Goal: Task Accomplishment & Management: Manage account settings

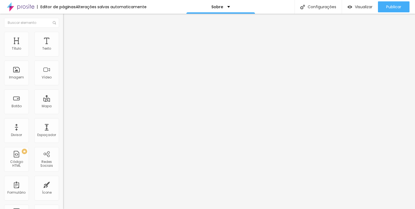
click at [63, 47] on span "Trocar imagem" at bounding box center [78, 45] width 30 height 5
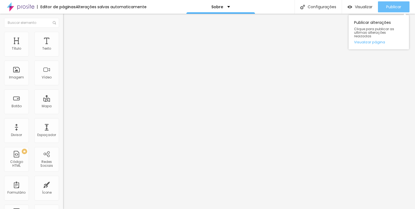
click at [394, 11] on div "Publicar" at bounding box center [394, 6] width 15 height 11
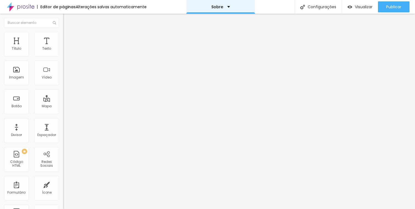
click at [223, 7] on div "Sobre" at bounding box center [221, 7] width 19 height 4
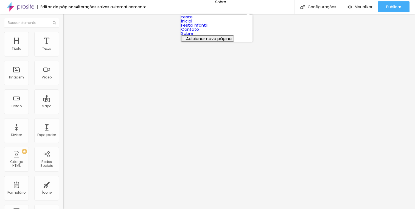
click at [205, 28] on link "Festa Infantil" at bounding box center [194, 25] width 26 height 6
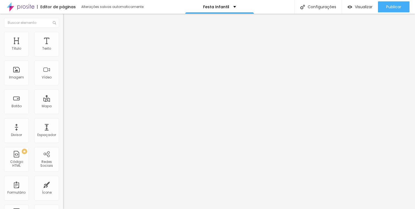
click at [65, 45] on icon "button" at bounding box center [67, 43] width 4 height 4
click at [63, 53] on button "button" at bounding box center [67, 50] width 8 height 6
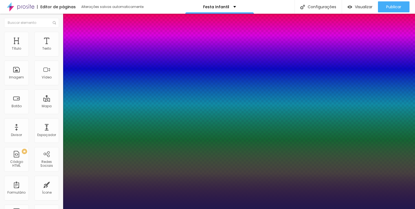
type input "1"
select select "SourceSansPro"
type input "1"
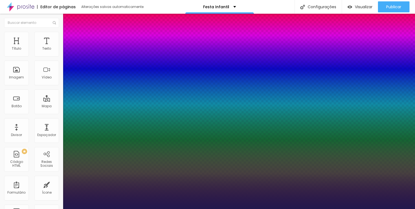
select select "SourceSansProLight"
type input "1"
type input "17"
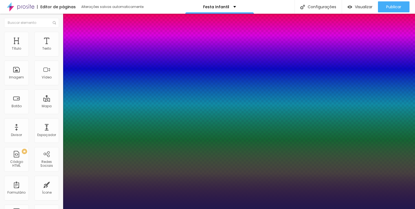
type input "17"
type input "1"
type input "18"
type input "1"
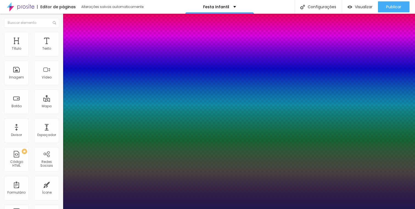
type input "18"
type input "1"
type input "1.4"
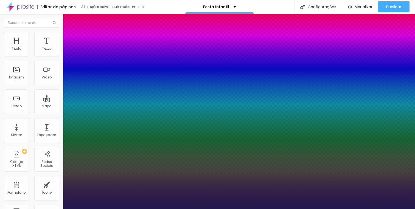
type input "1"
type input "1.5"
type input "1"
type input "1.6"
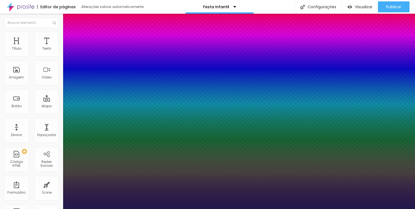
type input "1.6"
type input "1"
type input "1.7"
type input "1"
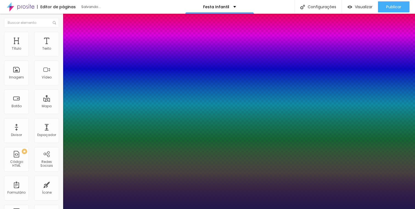
type input "1.8"
type input "1"
type input "1.9"
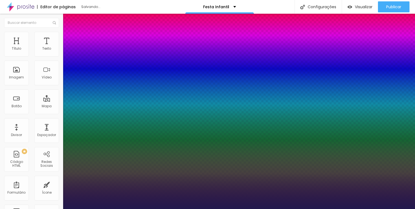
type input "1"
type input "2"
type input "1"
drag, startPoint x: 91, startPoint y: 132, endPoint x: 113, endPoint y: 135, distance: 21.5
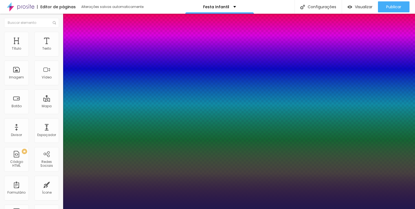
type input "2"
type input "1"
click at [310, 209] on div at bounding box center [207, 209] width 415 height 0
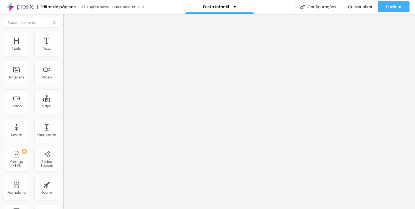
click at [63, 36] on li "Estilo" at bounding box center [94, 34] width 63 height 5
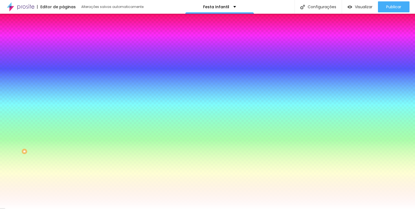
click at [63, 51] on span "Adicionar imagem" at bounding box center [80, 48] width 35 height 5
click at [63, 31] on img at bounding box center [65, 28] width 5 height 5
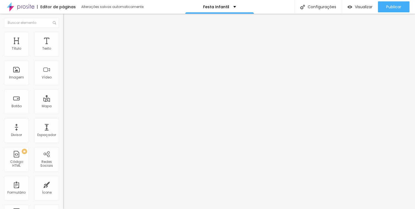
click at [63, 23] on button "Editar Seção" at bounding box center [94, 20] width 63 height 13
click at [63, 81] on button "button" at bounding box center [67, 79] width 8 height 6
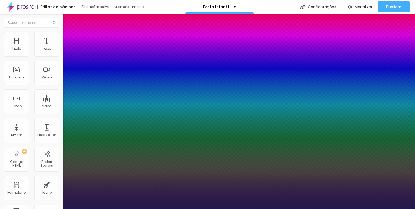
type input "1"
select select "DMSerifDisplay-Regular"
type input "1"
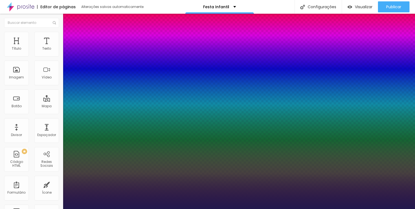
type input "14"
type input "1"
type input "15"
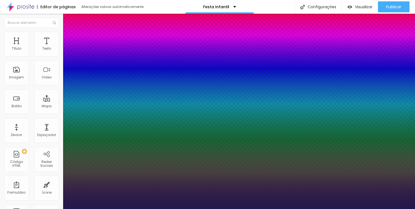
type input "1"
type input "16"
type input "1"
type input "17"
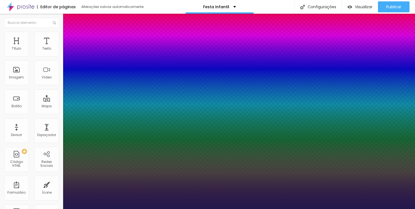
type input "17"
type input "1"
type input "18"
type input "1"
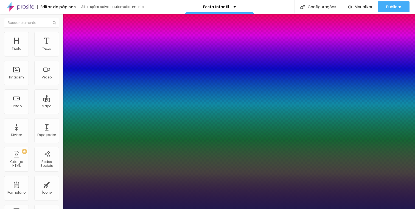
type input "19"
type input "1"
type input "20"
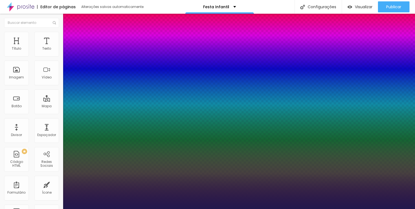
type input "1"
type input "21"
type input "1"
type input "22"
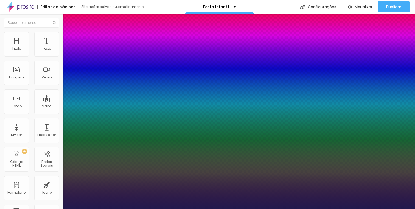
type input "22"
type input "1"
type input "23"
type input "1"
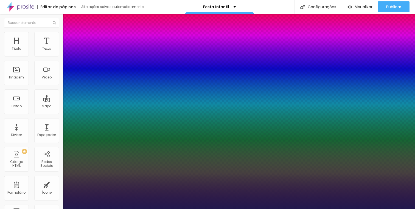
type input "24"
type input "1"
type input "25"
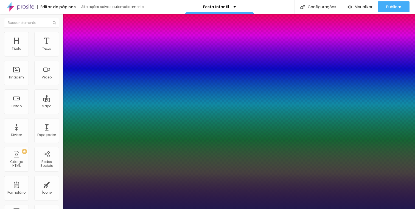
type input "1"
type input "26"
type input "1"
type input "27"
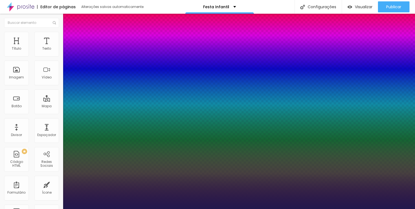
type input "27"
type input "1"
type input "28"
type input "1"
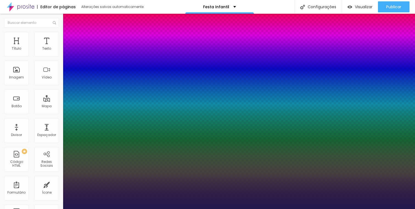
type input "29"
type input "1"
type input "30"
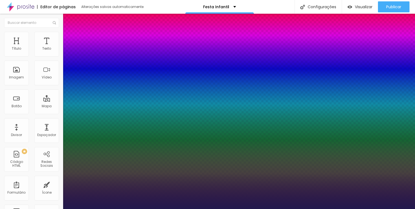
type input "1"
type input "31"
type input "1"
type input "32"
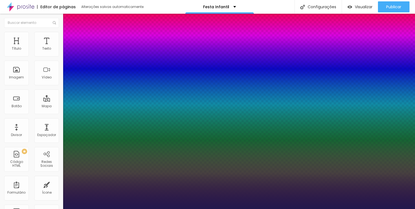
type input "32"
type input "1"
type input "33"
type input "1"
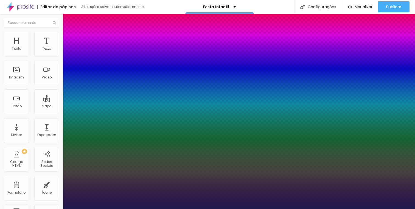
type input "34"
type input "1"
type input "35"
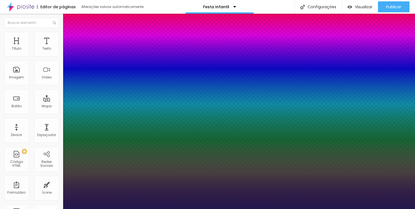
type input "1"
type input "36"
type input "1"
type input "37"
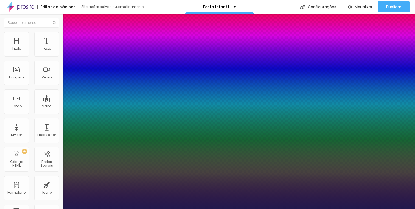
type input "37"
type input "1"
type input "38"
type input "1"
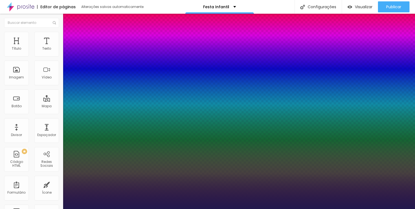
type input "39"
type input "1"
type input "40"
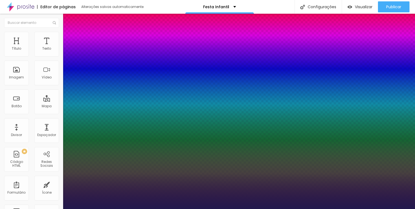
type input "1"
type input "41"
type input "1"
type input "42"
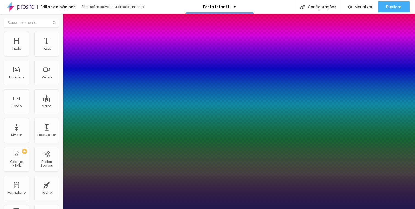
type input "42"
type input "1"
type input "43"
type input "1"
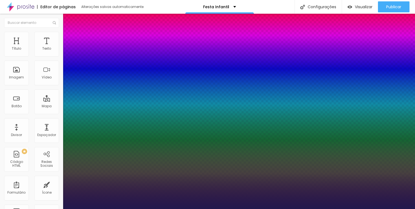
type input "44"
type input "1"
type input "45"
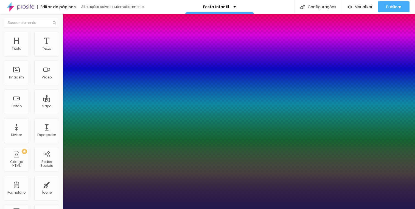
type input "1"
type input "46"
type input "1"
type input "47"
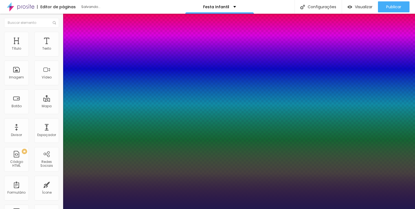
type input "47"
type input "1"
type input "48"
type input "1"
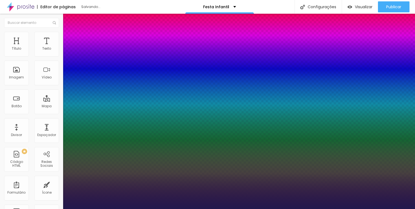
type input "49"
type input "1"
type input "50"
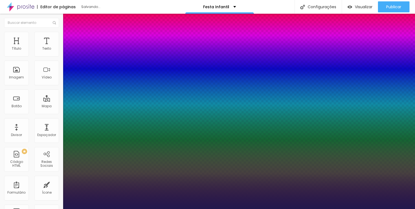
type input "1"
type input "51"
type input "1"
type input "52"
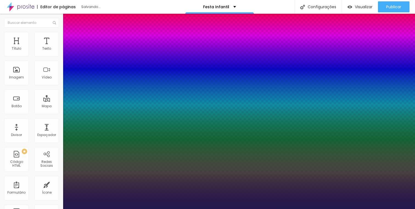
type input "52"
type input "1"
type input "51"
type input "1"
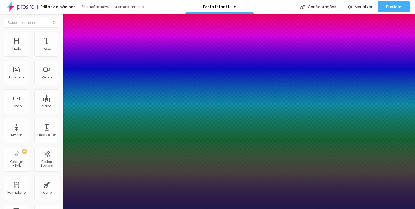
drag, startPoint x: 73, startPoint y: 156, endPoint x: 89, endPoint y: 157, distance: 15.5
type input "51"
type input "1"
click at [150, 209] on div at bounding box center [207, 209] width 415 height 0
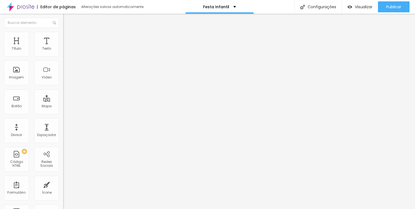
click at [67, 20] on img "button" at bounding box center [69, 20] width 4 height 4
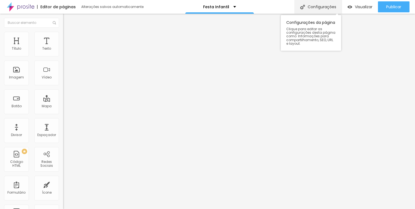
click at [315, 5] on div "Configurações" at bounding box center [318, 7] width 47 height 14
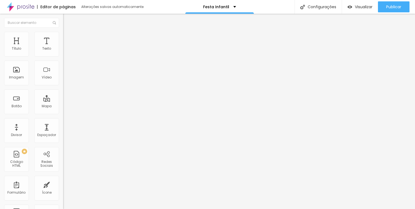
click at [32, 23] on input "text" at bounding box center [31, 23] width 55 height 10
paste input "carrossel"
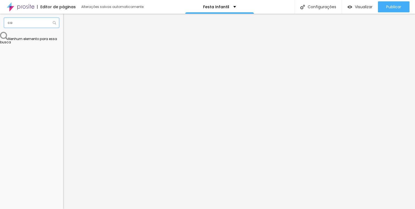
type input "c"
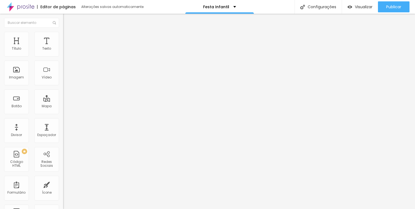
click at [68, 38] on span "Avançado" at bounding box center [77, 35] width 18 height 5
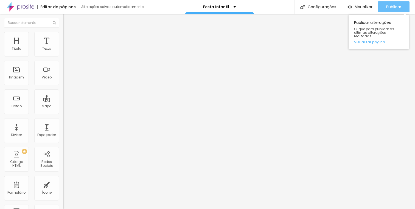
click at [399, 7] on span "Publicar" at bounding box center [394, 7] width 15 height 4
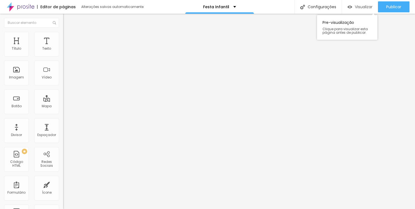
click at [359, 5] on span "Visualizar" at bounding box center [364, 7] width 18 height 4
click at [67, 21] on img "button" at bounding box center [69, 20] width 4 height 4
click at [63, 47] on span "Adicionar imagem" at bounding box center [80, 45] width 35 height 5
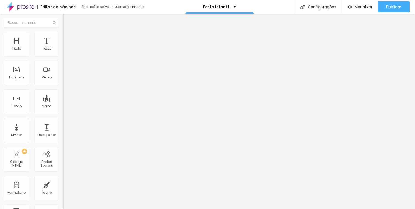
click at [68, 39] on span "Avançado" at bounding box center [77, 41] width 18 height 5
type input "15"
type input "10"
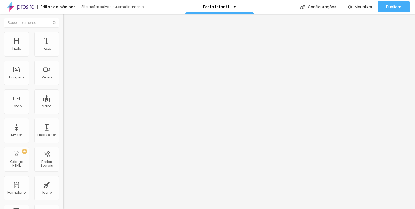
type input "5"
type input "0"
drag, startPoint x: 21, startPoint y: 55, endPoint x: 0, endPoint y: 55, distance: 21.2
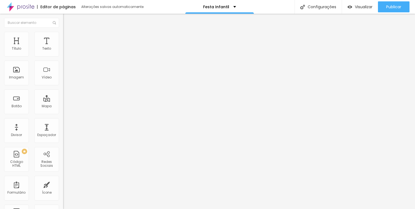
type input "0"
click at [63, 107] on input "range" at bounding box center [80, 109] width 35 height 4
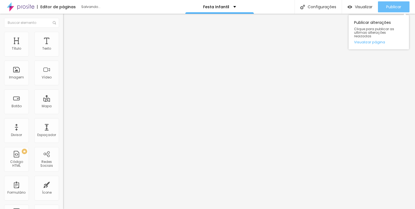
click at [395, 6] on span "Publicar" at bounding box center [394, 7] width 15 height 4
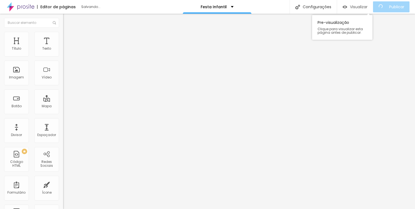
click at [357, 7] on span "Visualizar" at bounding box center [359, 7] width 18 height 4
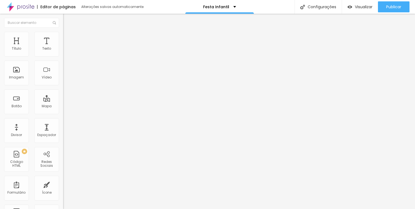
click at [63, 50] on span "Encaixotado" at bounding box center [73, 47] width 21 height 5
click at [63, 59] on span "Completo" at bounding box center [71, 56] width 17 height 5
click at [63, 50] on span "Encaixotado" at bounding box center [73, 47] width 21 height 5
click at [63, 59] on span "Completo" at bounding box center [71, 56] width 17 height 5
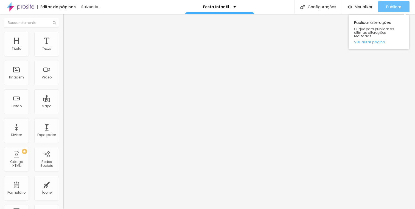
click at [388, 7] on span "Publicar" at bounding box center [394, 7] width 15 height 4
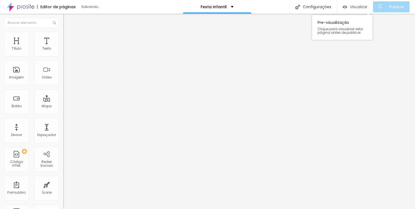
click at [364, 10] on div "Visualizar" at bounding box center [355, 6] width 25 height 11
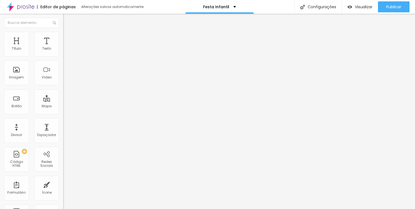
click at [63, 53] on button "button" at bounding box center [67, 50] width 8 height 6
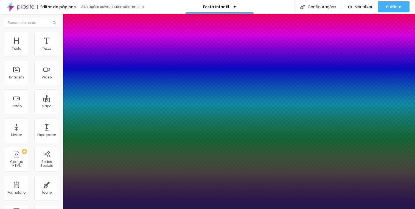
type input "1"
type input "1.9"
type input "1"
type input "1.8"
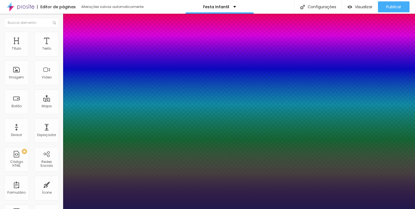
type input "1.8"
type input "1"
drag, startPoint x: 109, startPoint y: 132, endPoint x: 105, endPoint y: 132, distance: 4.1
type input "1.8"
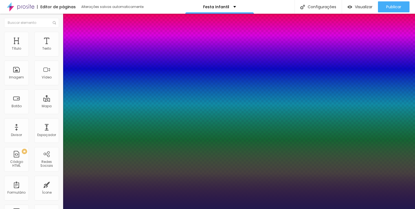
type input "1"
click at [48, 209] on div at bounding box center [207, 209] width 415 height 0
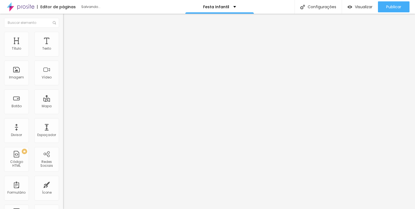
click at [68, 38] on span "Avançado" at bounding box center [77, 35] width 18 height 5
click at [63, 37] on li "Avançado" at bounding box center [94, 39] width 63 height 5
type input "25"
type input "30"
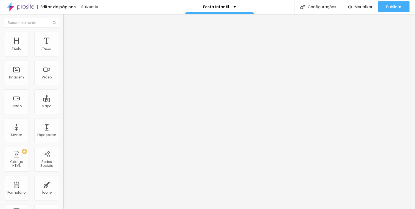
type input "30"
drag, startPoint x: 21, startPoint y: 54, endPoint x: 28, endPoint y: 55, distance: 6.4
type input "30"
click at [63, 107] on input "range" at bounding box center [80, 109] width 35 height 4
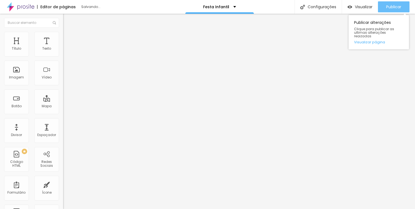
click at [399, 11] on div "Publicar" at bounding box center [394, 6] width 15 height 11
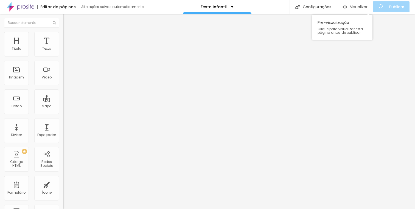
click at [365, 7] on span "Visualizar" at bounding box center [359, 7] width 18 height 4
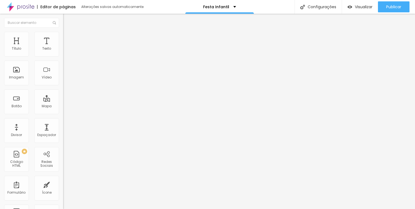
click at [68, 39] on span "Avançado" at bounding box center [77, 41] width 18 height 5
click at [63, 31] on img at bounding box center [65, 28] width 5 height 5
click at [63, 50] on span "Completo" at bounding box center [71, 47] width 17 height 5
click at [63, 53] on div "Encaixotado" at bounding box center [94, 50] width 63 height 3
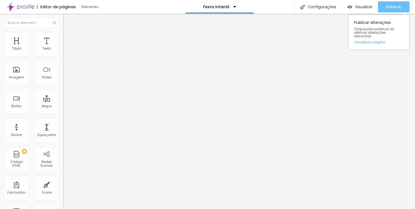
click at [392, 5] on span "Publicar" at bounding box center [394, 7] width 15 height 4
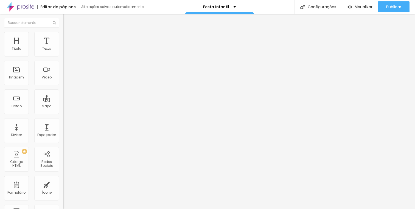
click at [63, 37] on li "Avançado" at bounding box center [94, 39] width 63 height 5
type input "25"
type input "20"
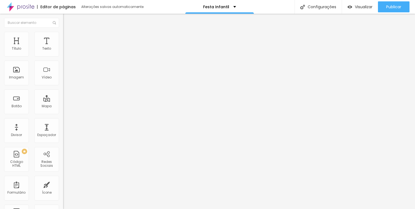
drag, startPoint x: 28, startPoint y: 53, endPoint x: 24, endPoint y: 54, distance: 4.4
type input "20"
click at [63, 107] on input "range" at bounding box center [80, 109] width 35 height 4
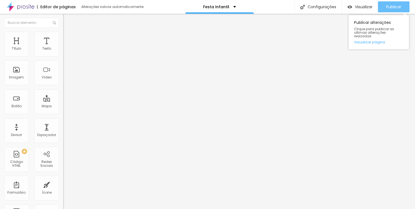
click at [402, 8] on button "Publicar" at bounding box center [394, 6] width 32 height 11
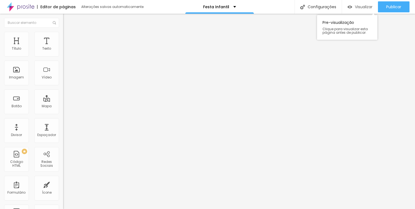
click at [367, 5] on span "Visualizar" at bounding box center [364, 7] width 18 height 4
click at [63, 37] on li "Avançado" at bounding box center [94, 39] width 63 height 5
type input "17"
type input "20"
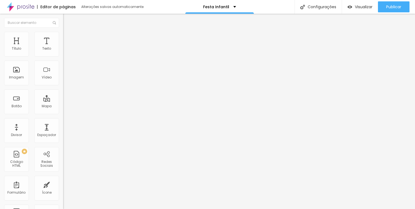
type input "20"
type input "22"
type input "25"
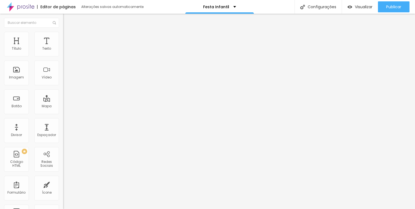
type input "30"
click at [63, 184] on input "range" at bounding box center [80, 186] width 35 height 4
click at [63, 189] on input "43" at bounding box center [75, 192] width 24 height 6
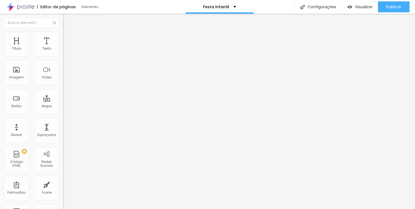
click at [63, 189] on input "43" at bounding box center [75, 192] width 24 height 6
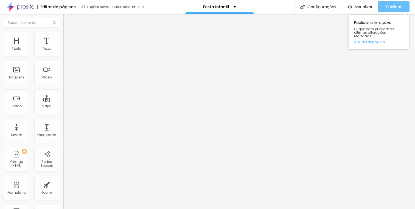
click at [388, 7] on span "Publicar" at bounding box center [394, 7] width 15 height 4
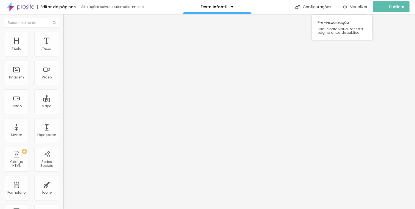
click at [358, 8] on span "Visualizar" at bounding box center [359, 7] width 18 height 4
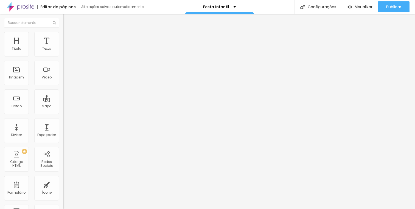
click at [65, 80] on icon "button" at bounding box center [66, 77] width 3 height 3
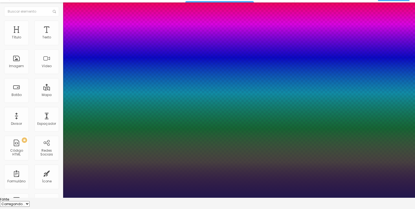
scroll to position [13, 0]
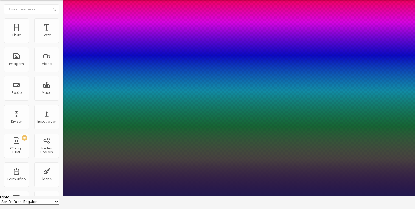
drag, startPoint x: 91, startPoint y: 181, endPoint x: 85, endPoint y: 181, distance: 6.0
click at [155, 196] on div at bounding box center [207, 196] width 415 height 0
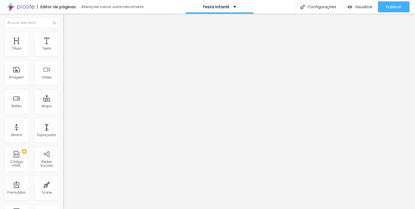
click at [67, 21] on img "button" at bounding box center [69, 20] width 4 height 4
click at [63, 101] on input "range" at bounding box center [80, 103] width 35 height 4
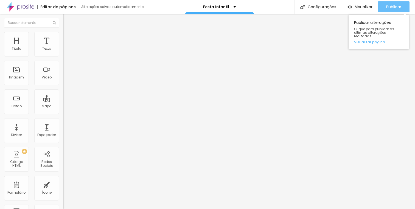
click at [395, 5] on span "Publicar" at bounding box center [394, 7] width 15 height 4
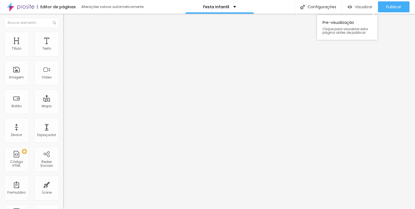
click at [355, 5] on span "Visualizar" at bounding box center [364, 7] width 18 height 4
drag, startPoint x: 16, startPoint y: 53, endPoint x: 18, endPoint y: 54, distance: 2.9
click at [63, 101] on input "range" at bounding box center [80, 103] width 35 height 4
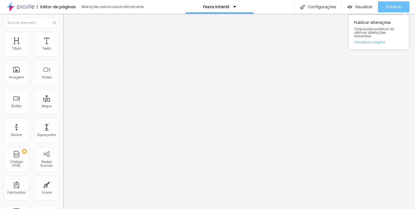
click at [388, 8] on span "Publicar" at bounding box center [394, 7] width 15 height 4
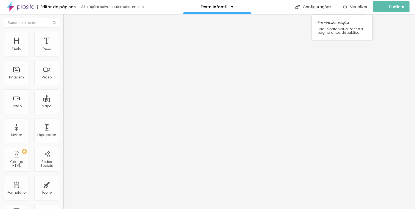
click at [361, 7] on span "Visualizar" at bounding box center [359, 7] width 18 height 4
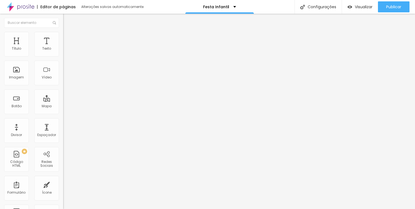
click at [63, 54] on img at bounding box center [65, 53] width 4 height 4
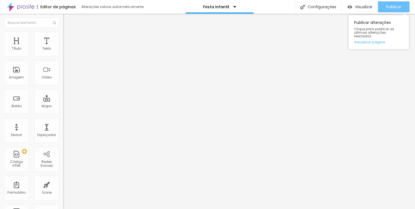
click at [393, 5] on span "Publicar" at bounding box center [394, 7] width 15 height 4
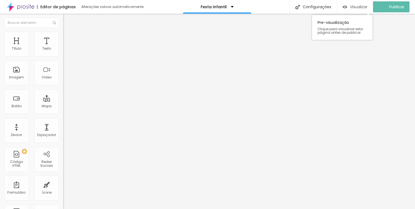
click at [362, 8] on span "Visualizar" at bounding box center [359, 7] width 18 height 4
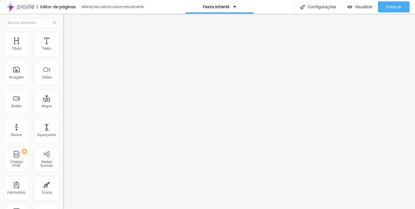
click at [63, 32] on img at bounding box center [65, 34] width 5 height 5
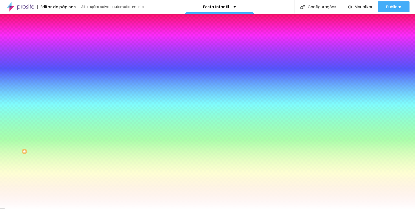
click at [63, 51] on span "Trocar imagem" at bounding box center [78, 48] width 30 height 5
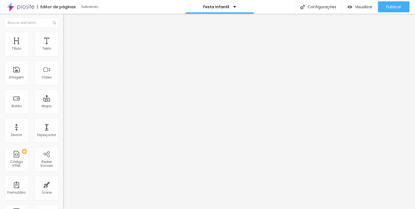
drag, startPoint x: 19, startPoint y: 54, endPoint x: 53, endPoint y: 60, distance: 34.3
click at [63, 101] on input "range" at bounding box center [80, 103] width 35 height 4
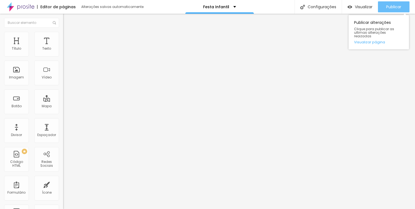
click at [392, 7] on span "Publicar" at bounding box center [394, 7] width 15 height 4
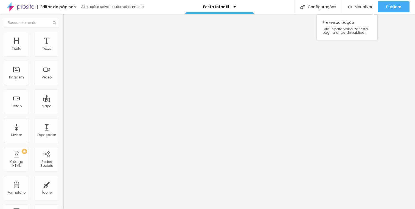
click at [362, 10] on div "Visualizar" at bounding box center [360, 6] width 25 height 11
click at [67, 19] on img "button" at bounding box center [69, 20] width 4 height 4
click at [63, 52] on span "Titulo 2" at bounding box center [72, 48] width 18 height 7
click at [67, 20] on div "Editar Título" at bounding box center [82, 20] width 31 height 4
click at [44, 43] on div "Texto" at bounding box center [46, 44] width 25 height 25
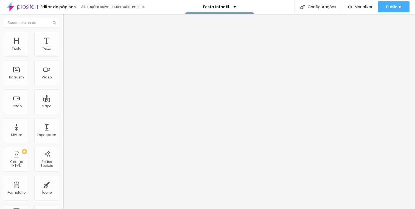
click at [63, 87] on div "Editar Coluna Conteúdo Estilo Avançado Alinhamento" at bounding box center [94, 112] width 63 height 196
click at [63, 64] on span "Sólido" at bounding box center [68, 64] width 11 height 5
click at [63, 75] on span "Pontilhado" at bounding box center [72, 72] width 18 height 5
click at [63, 78] on span "Serrilhado" at bounding box center [71, 76] width 17 height 5
click at [63, 84] on div "Pata de cachorro" at bounding box center [94, 82] width 63 height 3
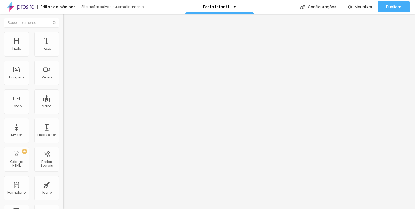
click at [63, 88] on span "Estrela" at bounding box center [68, 86] width 11 height 5
click at [63, 95] on span "Coração 1" at bounding box center [71, 92] width 17 height 5
click at [63, 94] on div "Coração 1" at bounding box center [94, 91] width 63 height 5
click at [63, 98] on span "Coração 2" at bounding box center [72, 95] width 18 height 5
click at [63, 34] on img at bounding box center [65, 34] width 5 height 5
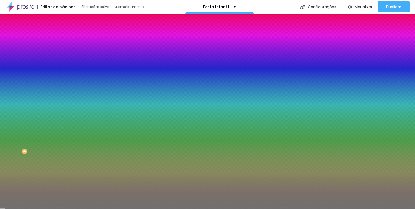
click at [63, 71] on input "range" at bounding box center [80, 69] width 35 height 4
drag, startPoint x: 26, startPoint y: 87, endPoint x: 19, endPoint y: 87, distance: 7.2
click at [63, 85] on input "range" at bounding box center [80, 83] width 35 height 4
drag, startPoint x: 29, startPoint y: 72, endPoint x: 46, endPoint y: 74, distance: 17.1
click at [63, 71] on input "range" at bounding box center [80, 69] width 35 height 4
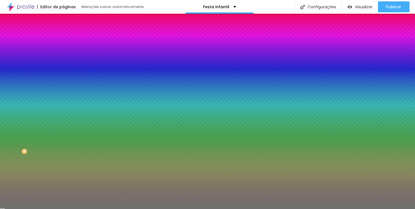
click at [63, 65] on input "81" at bounding box center [75, 64] width 24 height 6
click at [63, 120] on div "Editar Divisor Conteúdo Estilo Avançado Cor Voltar ao padrão #717171 Tamanho 63…" at bounding box center [94, 112] width 63 height 196
click at [63, 37] on img at bounding box center [65, 39] width 5 height 5
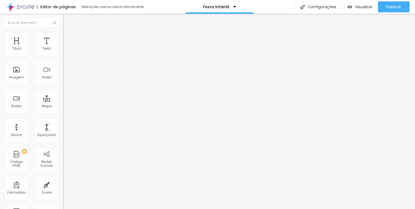
click at [63, 35] on img at bounding box center [65, 34] width 5 height 5
click at [67, 22] on img "button" at bounding box center [69, 20] width 4 height 4
click at [68, 38] on span "Estilo" at bounding box center [72, 35] width 9 height 5
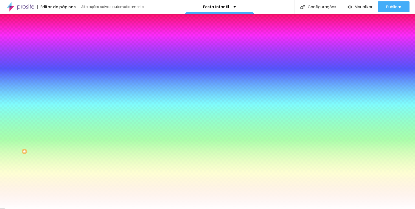
click at [63, 37] on img at bounding box center [65, 39] width 5 height 5
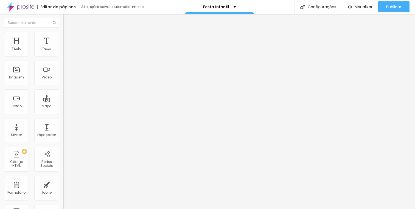
click at [63, 32] on img at bounding box center [65, 34] width 5 height 5
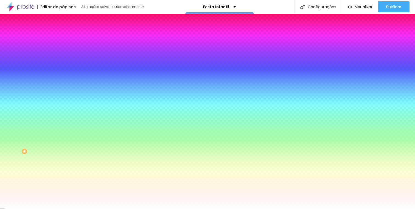
click at [63, 32] on li "Conteúdo" at bounding box center [94, 28] width 63 height 5
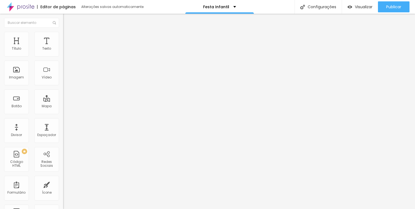
click at [63, 56] on span "Titulo 3" at bounding box center [70, 53] width 15 height 6
click at [67, 21] on img "button" at bounding box center [69, 20] width 4 height 4
click at [63, 50] on div "Trocar icone" at bounding box center [94, 48] width 63 height 4
click at [66, 51] on span "Trocar icone" at bounding box center [78, 48] width 24 height 5
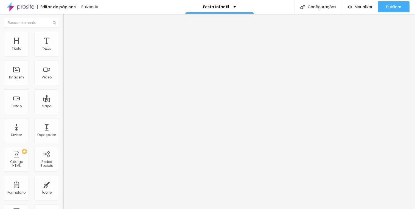
scroll to position [123, 220]
click at [65, 75] on icon "button" at bounding box center [67, 73] width 4 height 4
click at [83, 57] on span "H3" at bounding box center [85, 54] width 4 height 5
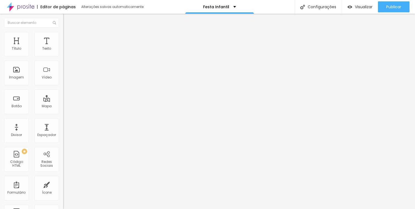
click at [63, 82] on button "button" at bounding box center [67, 80] width 8 height 6
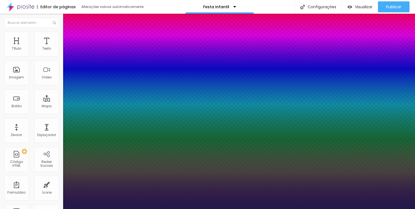
drag, startPoint x: 74, startPoint y: 155, endPoint x: 77, endPoint y: 155, distance: 3.6
click at [159, 209] on div at bounding box center [207, 209] width 415 height 0
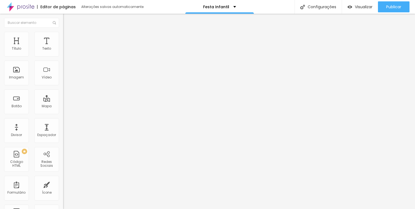
click at [65, 51] on icon "button" at bounding box center [66, 49] width 3 height 3
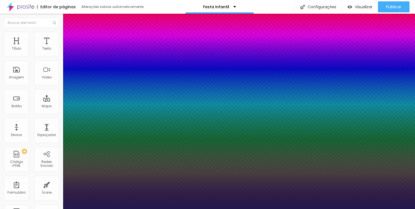
click at [156, 209] on div at bounding box center [207, 209] width 415 height 0
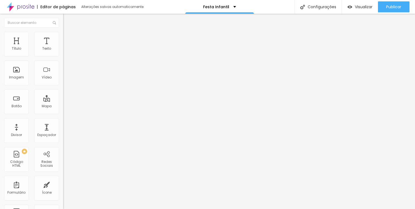
click at [63, 71] on img at bounding box center [65, 69] width 4 height 4
click at [66, 51] on span "Trocar icone" at bounding box center [78, 48] width 24 height 5
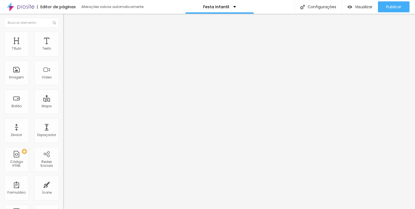
click at [66, 51] on span "Trocar icone" at bounding box center [78, 48] width 24 height 5
click at [63, 82] on button "button" at bounding box center [67, 79] width 8 height 6
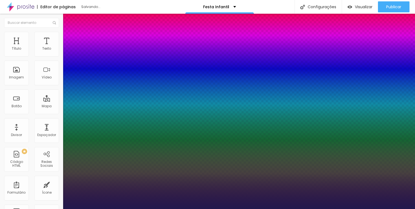
click at [179, 209] on div at bounding box center [207, 209] width 415 height 0
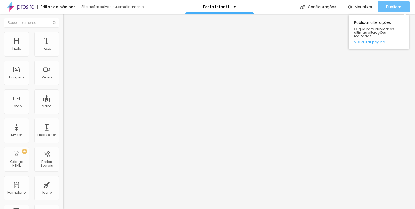
click at [385, 7] on button "Publicar" at bounding box center [394, 6] width 32 height 11
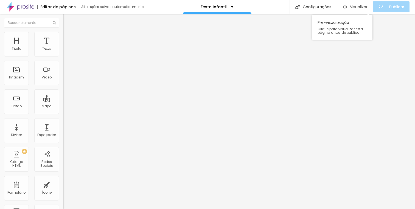
click at [364, 7] on span "Visualizar" at bounding box center [359, 7] width 18 height 4
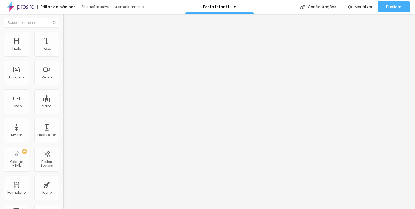
click at [63, 35] on li "Avançado" at bounding box center [94, 34] width 63 height 5
click at [63, 76] on img at bounding box center [65, 74] width 4 height 4
click at [68, 37] on span "Estilo" at bounding box center [72, 35] width 9 height 5
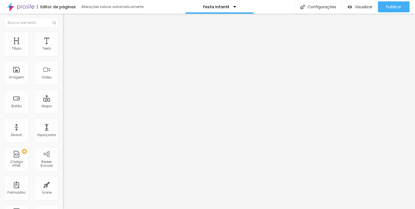
click at [68, 38] on span "Estilo" at bounding box center [72, 35] width 9 height 5
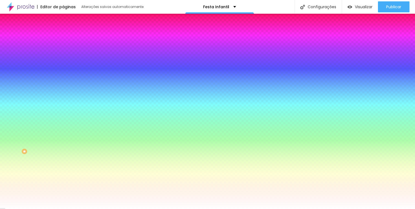
click at [63, 56] on input "#000000" at bounding box center [96, 54] width 66 height 5
paste input "C2C2A6"
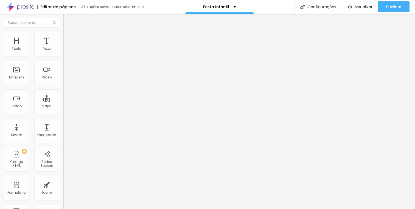
click at [68, 37] on span "Estilo" at bounding box center [72, 35] width 9 height 5
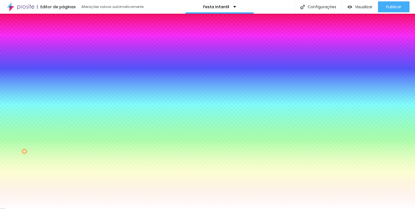
click at [63, 58] on input "#000000" at bounding box center [96, 54] width 66 height 5
paste input "C2C2A6"
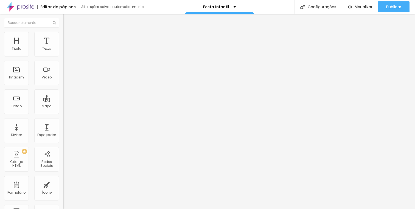
click at [63, 36] on li "Estilo" at bounding box center [94, 34] width 63 height 5
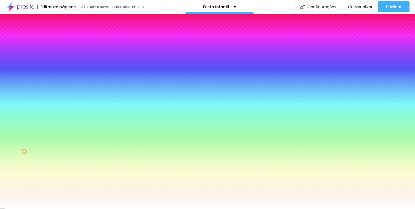
click at [63, 58] on div "Cor do icone Voltar ao padrão #000000" at bounding box center [94, 50] width 63 height 15
click at [63, 58] on input "#000000" at bounding box center [96, 54] width 66 height 5
paste input "C2C2A6"
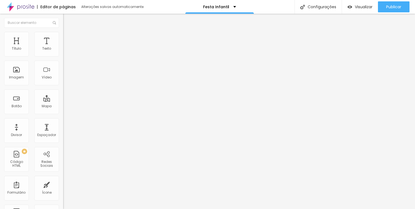
click at [63, 33] on img at bounding box center [65, 34] width 5 height 5
click at [68, 32] on span "Estilo" at bounding box center [72, 30] width 9 height 5
click at [63, 82] on div "Tipografia Voltar ao padrão" at bounding box center [94, 74] width 63 height 15
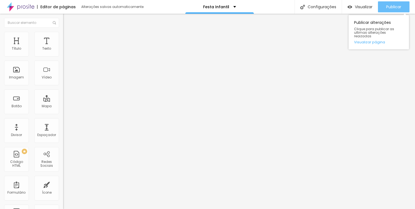
click at [392, 7] on span "Publicar" at bounding box center [394, 7] width 15 height 4
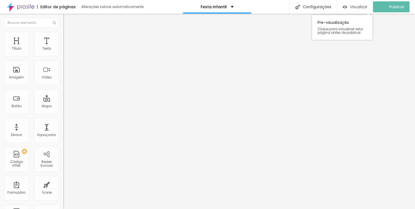
click at [368, 9] on span "Visualizar" at bounding box center [359, 7] width 18 height 4
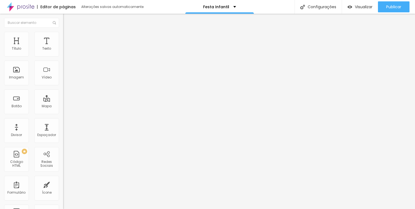
click at [65, 51] on icon "button" at bounding box center [66, 49] width 3 height 3
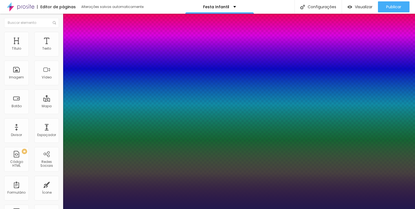
type input "1"
select select "SourceSansProLight"
type input "1"
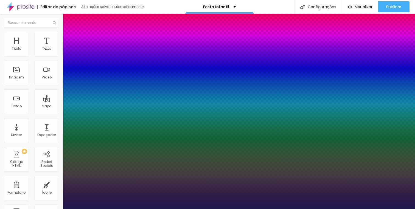
type input "15"
type input "1"
type input "16"
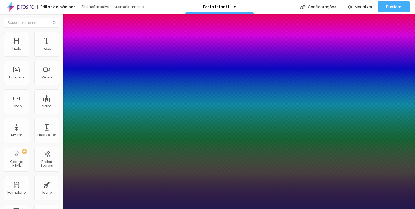
type input "1"
type input "17"
type input "1"
type input "18"
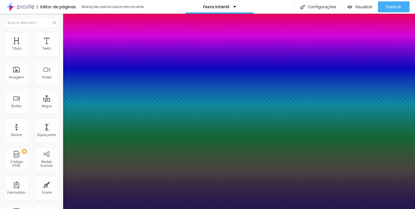
type input "18"
type input "1"
type input "19"
type input "1"
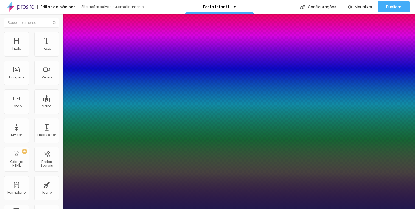
type input "20"
type input "1"
type input "21"
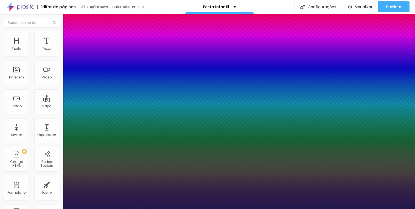
type input "21"
type input "1"
type input "22"
type input "1"
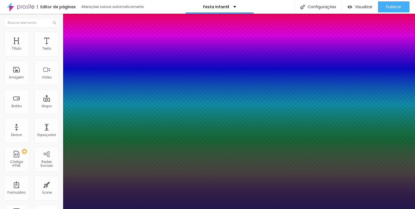
type input "23"
type input "1"
type input "22"
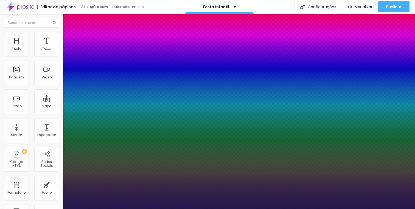
type input "1"
type input "22"
type input "1"
click at [79, 209] on div at bounding box center [207, 209] width 415 height 0
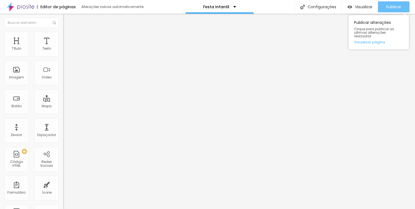
click at [390, 6] on span "Publicar" at bounding box center [394, 7] width 15 height 4
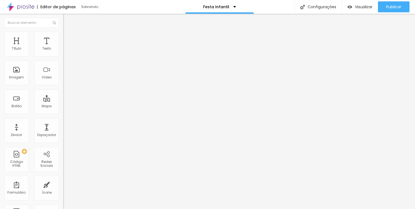
click at [68, 38] on span "Estilo" at bounding box center [72, 35] width 9 height 5
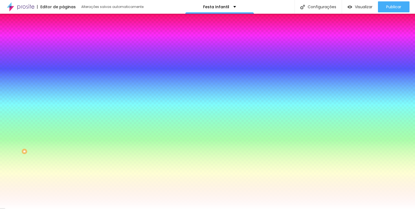
click at [63, 80] on input "#FFFFFF" at bounding box center [96, 77] width 66 height 5
paste input "656F61"
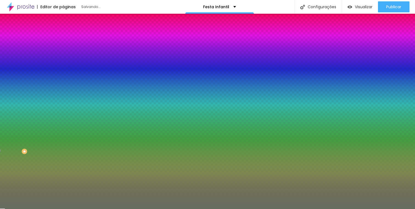
type input "#656F61"
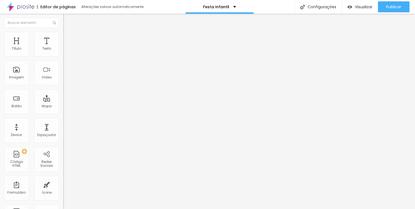
type input "26"
type input "30"
type input "32"
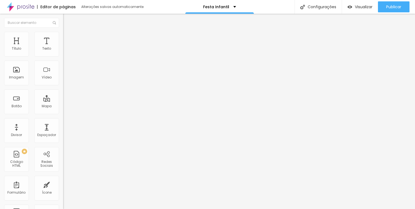
type input "32"
type input "33"
type input "35"
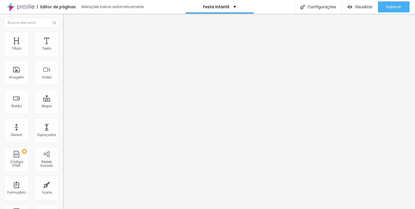
type input "36"
type input "38"
type input "39"
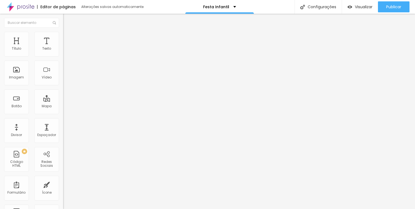
type input "39"
type input "40"
click at [63, 101] on input "range" at bounding box center [80, 103] width 35 height 4
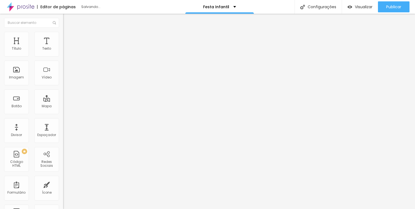
click at [63, 116] on div "Editar Espaçador Conteúdo Avançado 40 px Tamanho" at bounding box center [94, 112] width 63 height 196
click at [63, 115] on div "Editar Espaçador Conteúdo Avançado 40 px Tamanho" at bounding box center [94, 112] width 63 height 196
click at [63, 33] on li "Estilo" at bounding box center [94, 34] width 63 height 5
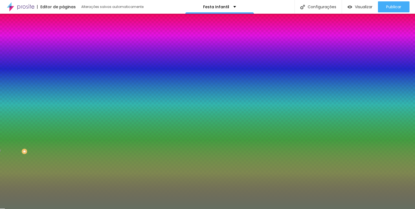
click at [63, 80] on input "#656F61" at bounding box center [96, 77] width 66 height 5
paste input "A"
click at [63, 80] on input "#A" at bounding box center [96, 77] width 66 height 5
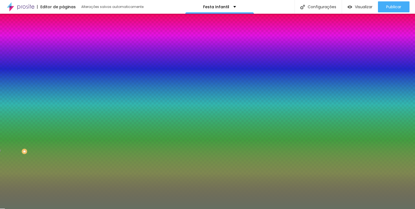
click at [63, 80] on input "#A" at bounding box center [96, 77] width 66 height 5
paste input "C2C2A6"
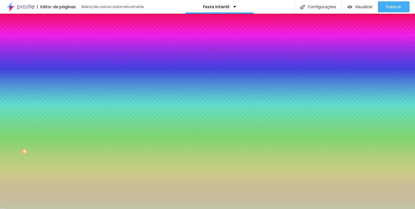
type input "#C2C2A6"
click at [63, 168] on div "Editar Seção Conteúdo Estilo Avançado Imagem de fundo Adicionar imagem Efeito d…" at bounding box center [94, 112] width 63 height 196
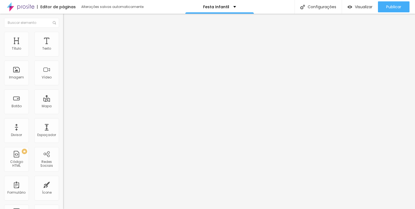
click at [67, 18] on img "button" at bounding box center [69, 20] width 4 height 4
click at [63, 52] on span "Titulo 2" at bounding box center [72, 48] width 18 height 7
click at [68, 52] on span "Titulo 2" at bounding box center [77, 49] width 18 height 5
click at [63, 148] on div "Editar Título Estilo Avançado Tamanho Titulo 1 H1 Titulo 2 H2 Titulo 3 H3 Titul…" at bounding box center [94, 112] width 63 height 196
click at [67, 21] on div "Editar Título" at bounding box center [82, 20] width 31 height 4
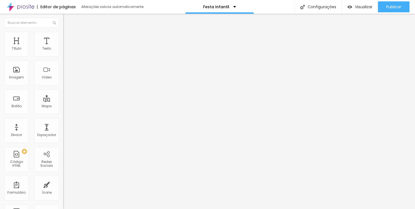
click at [67, 19] on img "button" at bounding box center [69, 20] width 4 height 4
click at [66, 80] on icon "button" at bounding box center [67, 78] width 2 height 2
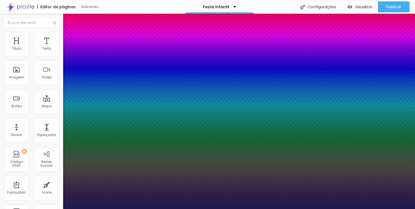
type input "1"
select select "DMSerifDisplay-Regular"
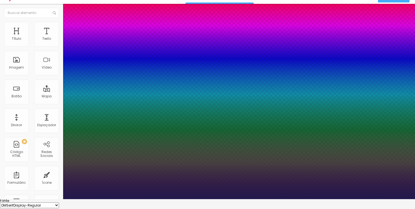
scroll to position [10, 0]
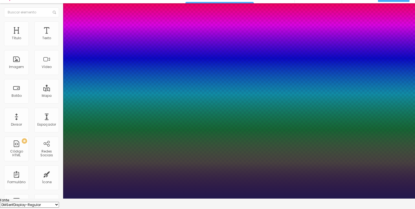
type input "1"
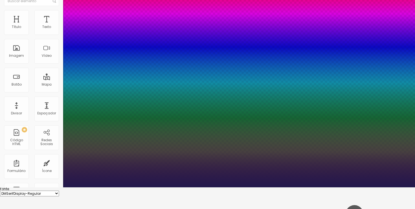
scroll to position [22, 0]
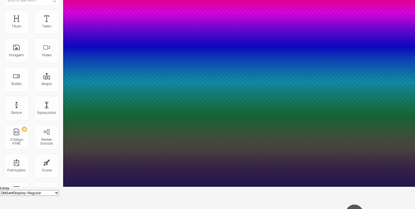
type input "17"
type input "1"
type input "18"
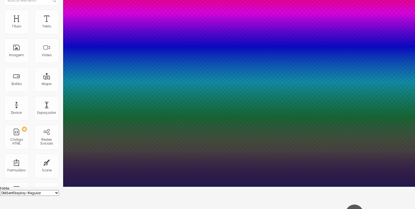
type input "18"
type input "1"
type input "19"
type input "1"
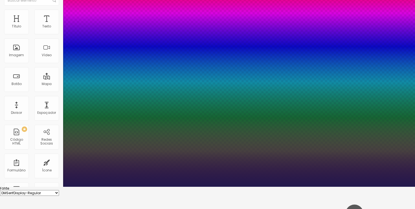
type input "20"
type input "1"
type input "23"
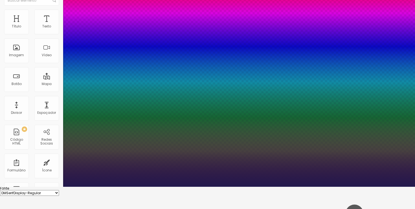
type input "1"
type input "24"
type input "1"
type input "25"
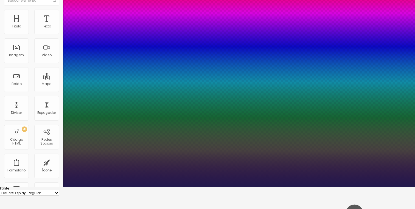
type input "25"
type input "1"
type input "26"
type input "1"
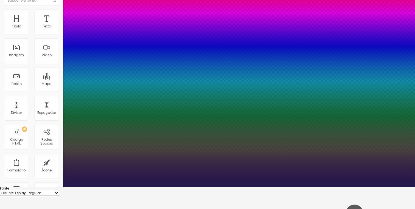
type input "28"
type input "1"
type input "29"
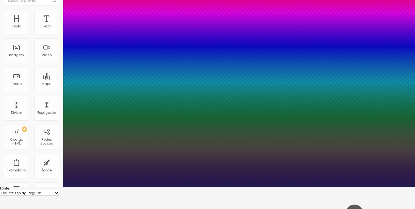
type input "1"
type input "30"
type input "1"
type input "31"
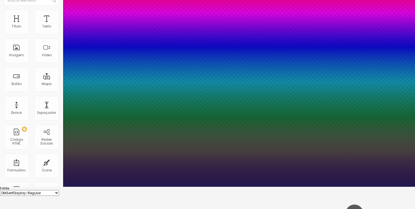
type input "31"
type input "1"
type input "32"
type input "1"
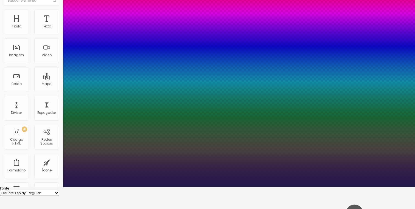
type input "33"
type input "1"
type input "34"
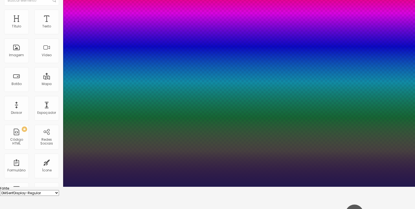
type input "1"
type input "35"
type input "1"
type input "36"
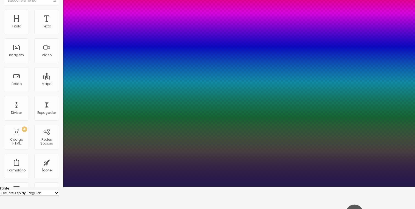
type input "36"
type input "1"
type input "37"
type input "1"
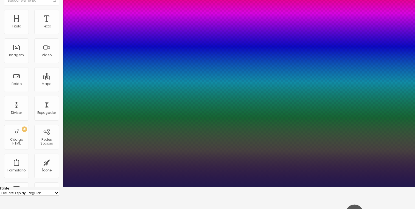
type input "38"
type input "1"
type input "39"
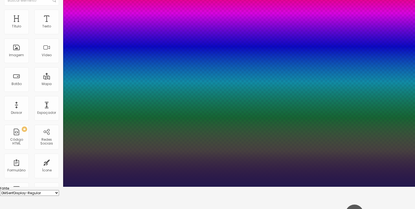
type input "1"
type input "40"
type input "1"
type input "41"
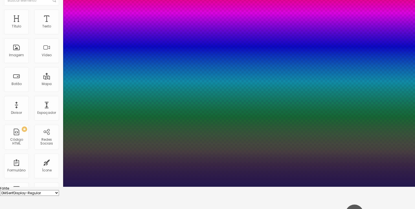
type input "41"
type input "1"
type input "42"
type input "1"
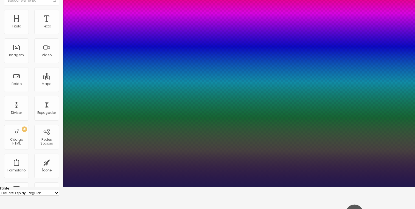
type input "41"
type input "1"
drag, startPoint x: 74, startPoint y: 133, endPoint x: 85, endPoint y: 132, distance: 10.5
type input "41"
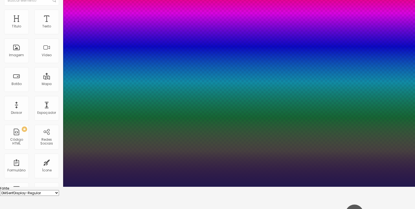
click at [107, 187] on div at bounding box center [207, 187] width 415 height 0
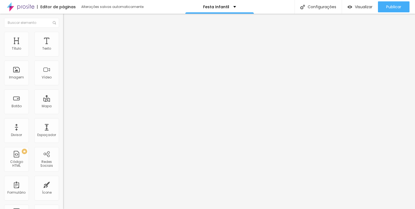
click at [65, 51] on icon "button" at bounding box center [66, 49] width 3 height 3
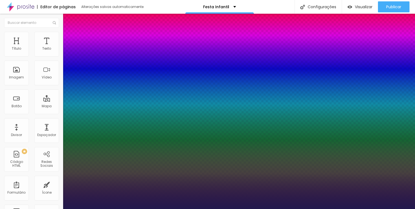
type input "1"
select select "SourceSansProLight"
type input "1"
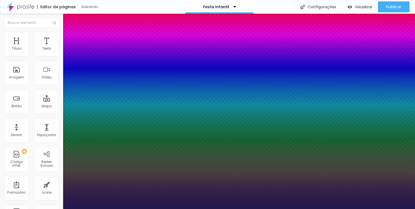
type input "15"
type input "1"
type input "16"
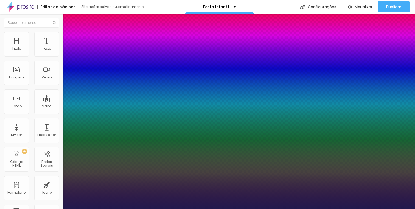
type input "1"
type input "17"
type input "1"
type input "18"
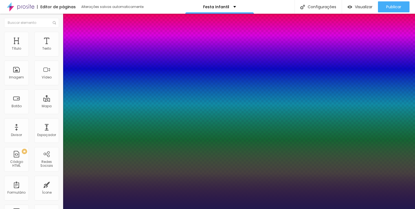
type input "18"
type input "1"
type input "18"
type input "1"
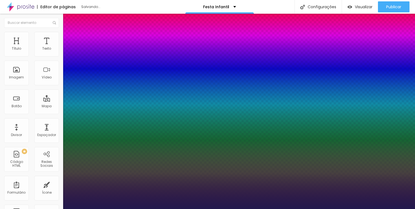
click at [171, 209] on div at bounding box center [207, 209] width 415 height 0
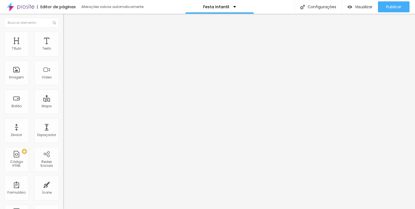
click at [63, 60] on span "Titulo 4" at bounding box center [70, 57] width 15 height 5
click at [65, 81] on icon "button" at bounding box center [66, 79] width 3 height 3
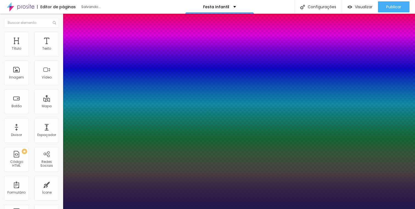
type input "1"
select select "DMSerifDisplay-Regular"
type input "1"
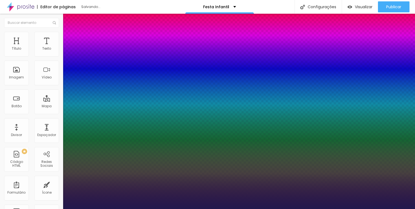
type input "17"
type input "1"
type input "18"
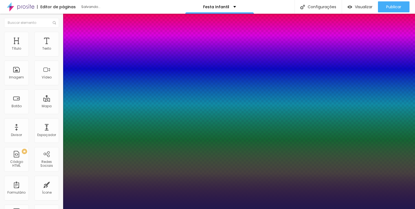
type input "1"
type input "19"
type input "1"
type input "20"
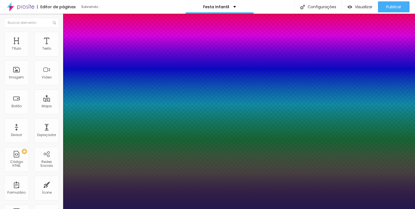
type input "20"
type input "1"
type input "20"
click at [159, 209] on div at bounding box center [207, 209] width 415 height 0
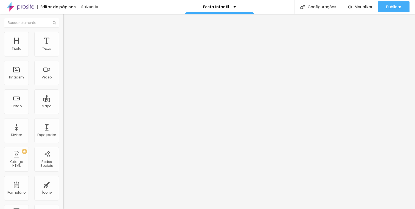
click at [65, 81] on icon "button" at bounding box center [66, 78] width 3 height 3
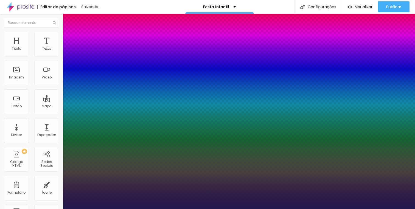
type input "1"
click at [35, 209] on div at bounding box center [207, 209] width 415 height 0
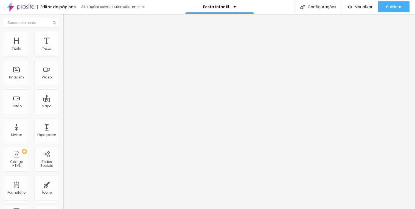
click at [63, 167] on div "Editar Título Estilo Avançado Tamanho Titulo 1 H1 Titulo 2 H2 Titulo 3 H3 Titul…" at bounding box center [94, 112] width 63 height 196
click at [63, 151] on div "Editar Título Estilo Avançado Tamanho Titulo 1 H1 Titulo 2 H2 Titulo 3 H3 Titul…" at bounding box center [94, 112] width 63 height 196
click at [65, 81] on icon "button" at bounding box center [65, 80] width 1 height 1
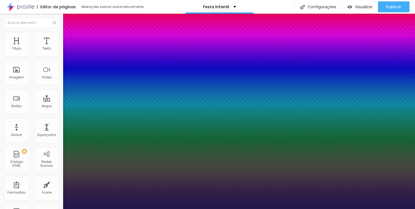
type input "1"
type input "22"
type input "1"
type input "23"
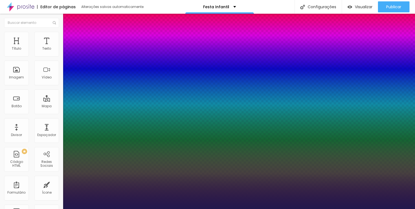
type input "23"
type input "1"
type input "24"
type input "1"
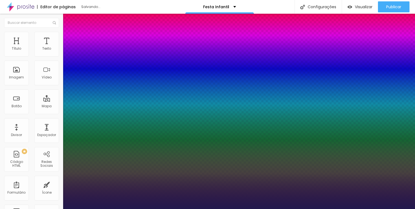
type input "24"
type input "1"
click at [138, 209] on div at bounding box center [207, 209] width 415 height 0
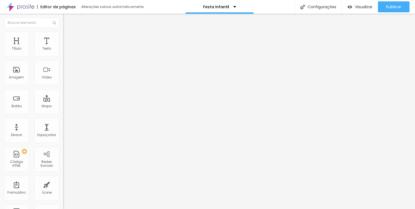
click at [63, 165] on div "Editar Título Estilo Avançado Tamanho Titulo 1 H1 Titulo 2 H2 Titulo 3 H3 Titul…" at bounding box center [94, 112] width 63 height 196
click at [63, 32] on li "Avançado" at bounding box center [94, 34] width 63 height 5
click at [63, 31] on img at bounding box center [65, 28] width 5 height 5
click at [67, 21] on img "button" at bounding box center [69, 20] width 4 height 4
click at [63, 53] on button "button" at bounding box center [67, 50] width 8 height 6
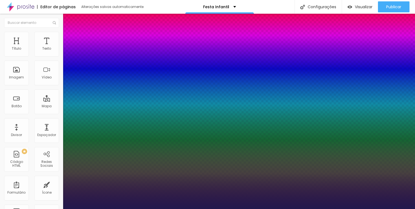
type input "1"
select select "SourceSansPro"
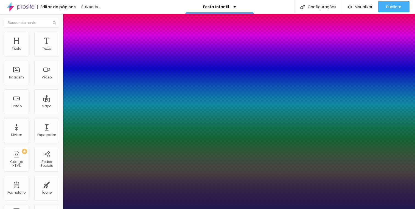
type input "1"
select select "SourceSansProLight"
type input "1"
type input "15"
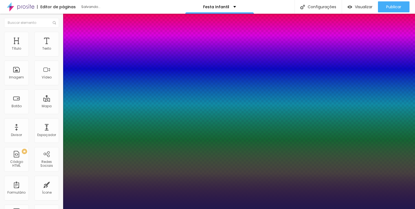
type input "15"
type input "1"
type input "16"
type input "1"
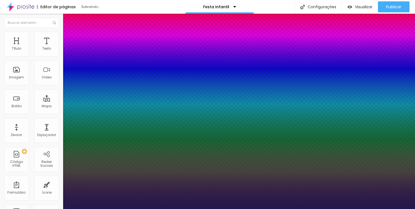
type input "17"
type input "1"
type input "18"
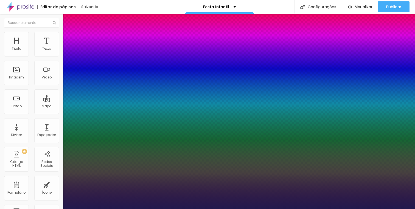
type input "1"
type input "19"
type input "1"
type input "20"
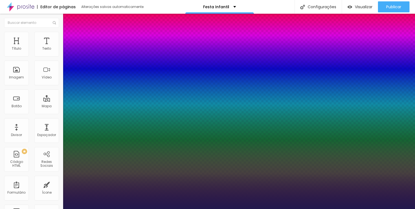
type input "20"
click at [181, 209] on div at bounding box center [207, 209] width 415 height 0
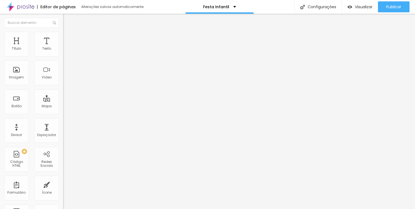
click at [67, 20] on img "button" at bounding box center [69, 20] width 4 height 4
click at [63, 36] on li "Avançado" at bounding box center [94, 34] width 63 height 5
drag, startPoint x: 17, startPoint y: 65, endPoint x: 6, endPoint y: 65, distance: 11.0
click at [63, 179] on input "range" at bounding box center [80, 181] width 35 height 4
click at [68, 37] on span "Avançado" at bounding box center [77, 35] width 18 height 5
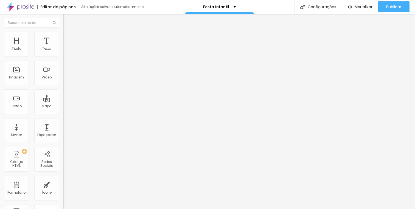
drag, startPoint x: 15, startPoint y: 54, endPoint x: 3, endPoint y: 57, distance: 12.1
click at [63, 101] on input "range" at bounding box center [80, 103] width 35 height 4
click at [68, 37] on span "Estilo" at bounding box center [72, 35] width 9 height 5
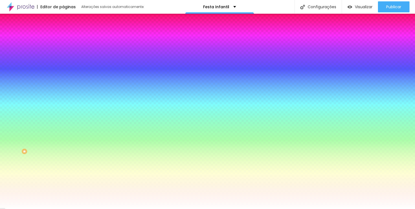
click at [63, 56] on input "#FFFFFF" at bounding box center [96, 54] width 66 height 5
click at [63, 52] on div at bounding box center [94, 52] width 63 height 0
drag, startPoint x: 24, startPoint y: 65, endPoint x: 0, endPoint y: 53, distance: 26.2
click at [63, 53] on div "Cor de fundo Voltar ao padrão #FFFFFF Sombra DESATIVADO Voltar ao padrão Borda …" at bounding box center [94, 67] width 63 height 49
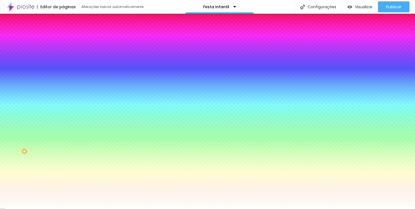
click at [63, 123] on div "Editar Coluna Conteúdo Estilo Avançado Cor de fundo Voltar ao padrão #FFFFFF So…" at bounding box center [94, 112] width 63 height 196
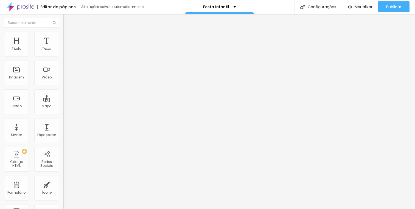
click at [65, 51] on icon "button" at bounding box center [66, 49] width 3 height 3
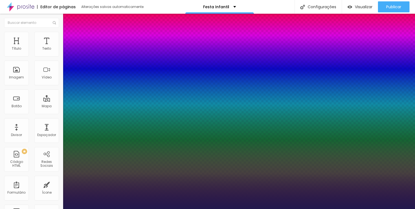
drag, startPoint x: 92, startPoint y: 132, endPoint x: 85, endPoint y: 133, distance: 7.2
click at [7, 209] on div at bounding box center [207, 209] width 415 height 0
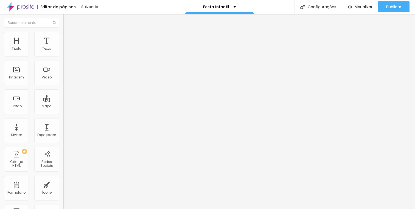
click at [67, 20] on img "button" at bounding box center [69, 20] width 4 height 4
click at [63, 53] on button "button" at bounding box center [67, 50] width 8 height 6
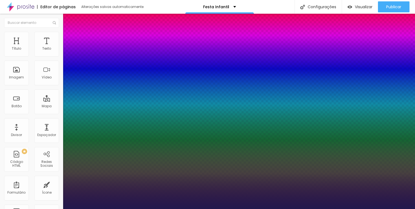
click at [118, 209] on div at bounding box center [207, 209] width 415 height 0
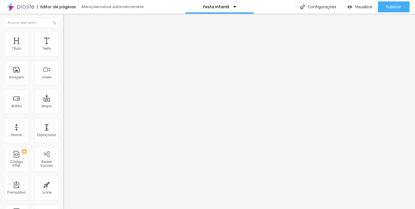
click at [67, 19] on img "button" at bounding box center [69, 20] width 4 height 4
click at [63, 53] on button "button" at bounding box center [67, 50] width 8 height 6
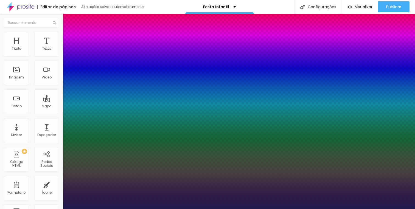
drag, startPoint x: 73, startPoint y: 93, endPoint x: 78, endPoint y: 93, distance: 4.4
click at [31, 209] on div at bounding box center [207, 209] width 415 height 0
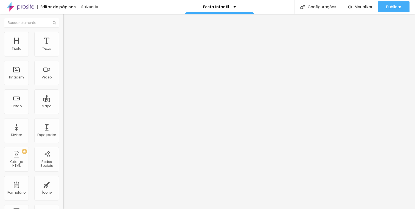
click at [63, 179] on div "Editar Texto Estilo Avançado Tipografia Voltar ao padrão Sombra DESATIVADO Volt…" at bounding box center [94, 112] width 63 height 196
click at [68, 38] on span "Avançado" at bounding box center [77, 35] width 18 height 5
drag, startPoint x: 15, startPoint y: 64, endPoint x: 0, endPoint y: 64, distance: 15.1
click at [63, 179] on input "range" at bounding box center [80, 181] width 35 height 4
click at [63, 33] on img at bounding box center [65, 34] width 5 height 5
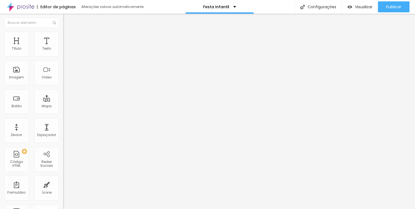
drag, startPoint x: 14, startPoint y: 54, endPoint x: 0, endPoint y: 53, distance: 14.3
click at [63, 101] on input "range" at bounding box center [80, 103] width 35 height 4
click at [65, 51] on icon "button" at bounding box center [66, 49] width 3 height 3
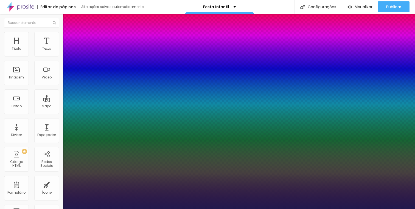
click at [30, 209] on div at bounding box center [207, 209] width 415 height 0
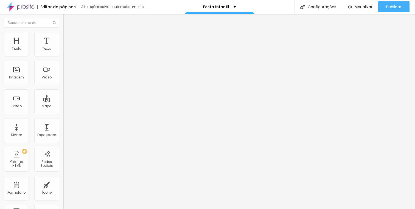
click at [63, 121] on div "Editar Texto Estilo Avançado Tipografia Voltar ao padrão Sombra DESATIVADO Volt…" at bounding box center [94, 112] width 63 height 196
click at [65, 51] on icon "button" at bounding box center [66, 49] width 3 height 3
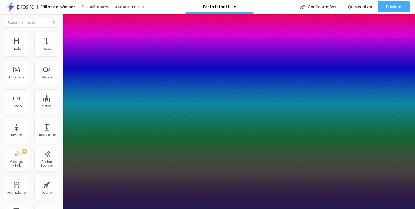
click at [58, 209] on div at bounding box center [207, 209] width 415 height 0
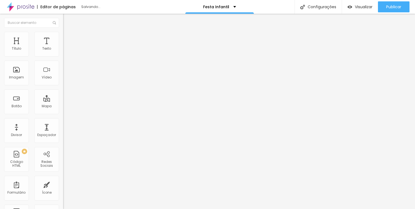
click at [63, 185] on div "Editar Texto Estilo Avançado Tipografia Voltar ao padrão Sombra DESATIVADO Volt…" at bounding box center [94, 112] width 63 height 196
click at [63, 34] on ul "Estilo Avançado" at bounding box center [94, 31] width 63 height 11
click at [63, 36] on li "Avançado" at bounding box center [94, 34] width 63 height 5
drag, startPoint x: 13, startPoint y: 54, endPoint x: 16, endPoint y: 54, distance: 3.3
click at [63, 101] on input "range" at bounding box center [80, 103] width 35 height 4
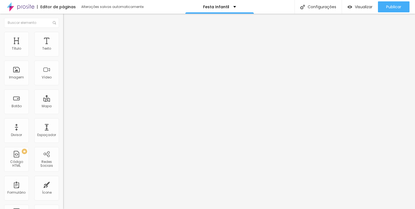
click at [63, 50] on div "Tipografia Voltar ao padrão" at bounding box center [94, 44] width 63 height 15
click at [65, 51] on icon "button" at bounding box center [66, 49] width 3 height 3
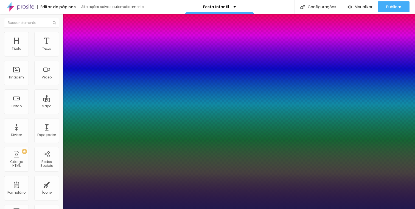
click at [36, 209] on div at bounding box center [207, 209] width 415 height 0
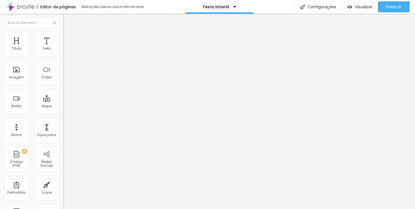
click at [63, 154] on div "Editar Texto Estilo Avançado Tipografia Voltar ao padrão Sombra DESATIVADO Volt…" at bounding box center [94, 112] width 63 height 196
click at [66, 51] on icon "button" at bounding box center [67, 49] width 2 height 2
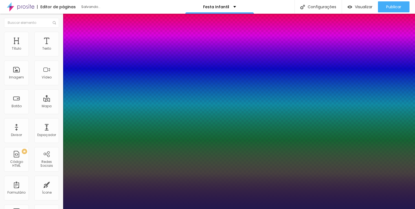
click at [27, 209] on div at bounding box center [207, 209] width 415 height 0
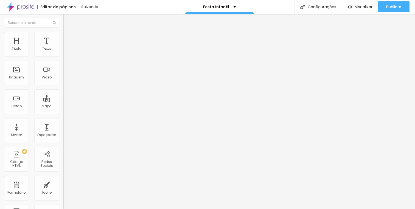
click at [65, 51] on icon "button" at bounding box center [66, 49] width 3 height 3
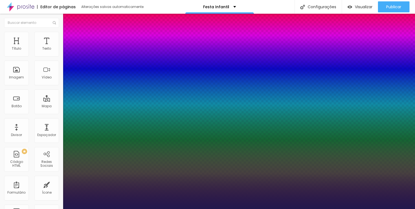
click at [93, 209] on div at bounding box center [207, 209] width 415 height 0
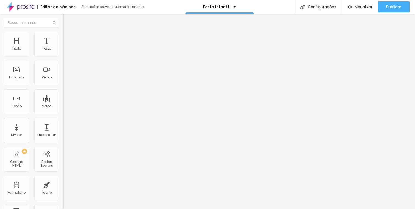
click at [66, 51] on icon "button" at bounding box center [67, 49] width 2 height 2
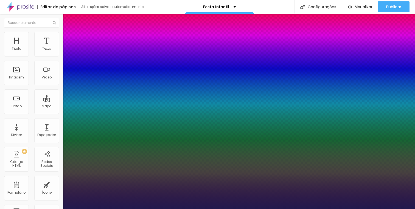
click at [118, 209] on div at bounding box center [207, 209] width 415 height 0
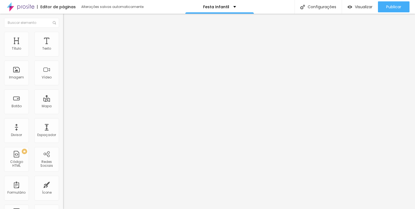
click at [65, 51] on icon "button" at bounding box center [66, 49] width 3 height 3
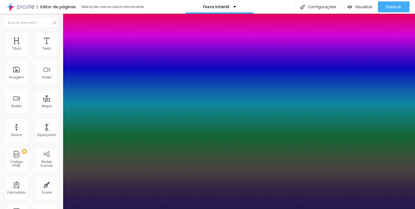
drag, startPoint x: 91, startPoint y: 132, endPoint x: 104, endPoint y: 133, distance: 13.5
click at [42, 209] on div at bounding box center [207, 209] width 415 height 0
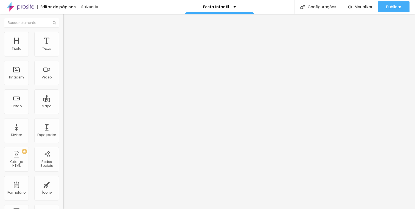
click at [63, 159] on div "Editar Texto Estilo Avançado Tipografia Voltar ao padrão Sombra DESATIVADO Volt…" at bounding box center [94, 112] width 63 height 196
click at [63, 83] on button "button" at bounding box center [67, 80] width 8 height 6
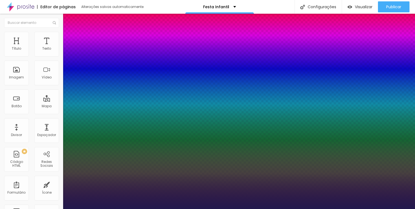
click at [31, 209] on div at bounding box center [207, 209] width 415 height 0
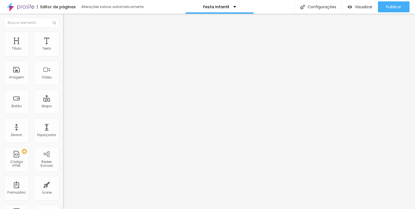
click at [68, 39] on span "Avançado" at bounding box center [77, 41] width 18 height 5
drag, startPoint x: 22, startPoint y: 54, endPoint x: 34, endPoint y: 56, distance: 12.1
click at [63, 107] on input "range" at bounding box center [80, 109] width 35 height 4
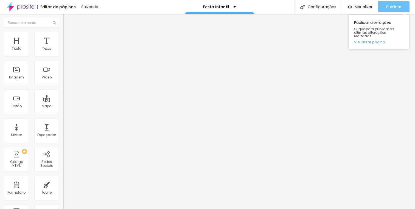
click at [392, 7] on span "Publicar" at bounding box center [394, 7] width 15 height 4
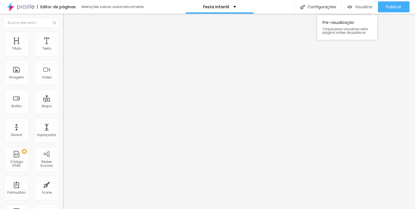
click at [355, 8] on span "Visualizar" at bounding box center [364, 7] width 18 height 4
click at [63, 37] on img at bounding box center [65, 39] width 5 height 5
drag, startPoint x: 32, startPoint y: 54, endPoint x: 56, endPoint y: 54, distance: 23.6
click at [63, 107] on input "range" at bounding box center [80, 109] width 35 height 4
click at [63, 37] on li "Avançado" at bounding box center [94, 39] width 63 height 5
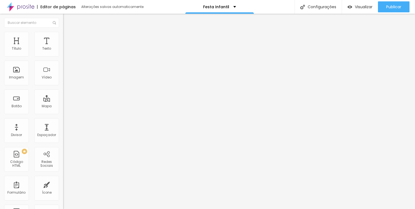
drag, startPoint x: 32, startPoint y: 54, endPoint x: 49, endPoint y: 54, distance: 17.6
click at [63, 107] on input "range" at bounding box center [80, 109] width 35 height 4
click at [63, 37] on li "Avançado" at bounding box center [94, 39] width 63 height 5
drag, startPoint x: 34, startPoint y: 54, endPoint x: 74, endPoint y: 55, distance: 39.9
click at [74, 107] on input "range" at bounding box center [80, 109] width 35 height 4
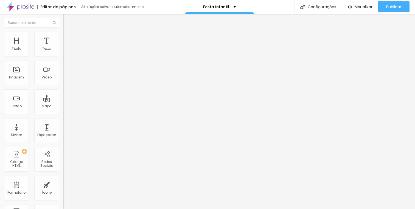
click at [65, 51] on icon "button" at bounding box center [66, 49] width 3 height 3
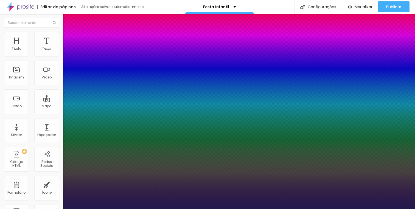
drag, startPoint x: 83, startPoint y: 131, endPoint x: 88, endPoint y: 132, distance: 5.0
click at [222, 209] on div at bounding box center [207, 209] width 415 height 0
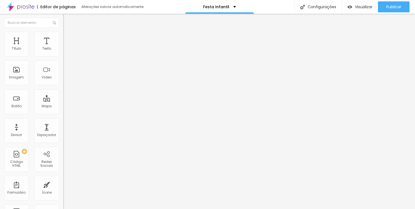
click at [63, 53] on button "button" at bounding box center [67, 50] width 8 height 6
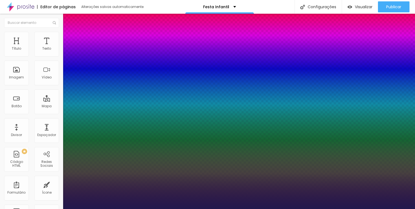
drag, startPoint x: 83, startPoint y: 132, endPoint x: 89, endPoint y: 133, distance: 5.8
click at [225, 209] on div at bounding box center [207, 209] width 415 height 0
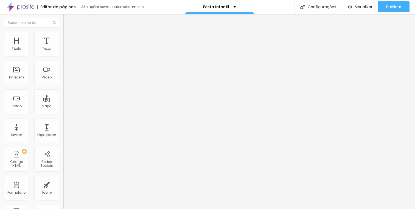
click at [63, 35] on li "Estilo" at bounding box center [94, 34] width 63 height 5
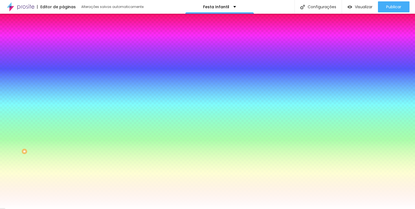
click at [63, 54] on input "#FFFFFF" at bounding box center [96, 54] width 66 height 5
paste input "656F61"
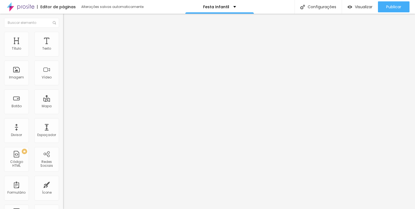
click at [63, 53] on button "button" at bounding box center [67, 50] width 8 height 6
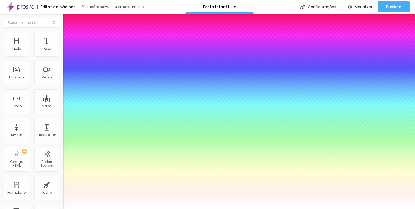
click at [234, 209] on div at bounding box center [207, 209] width 415 height 0
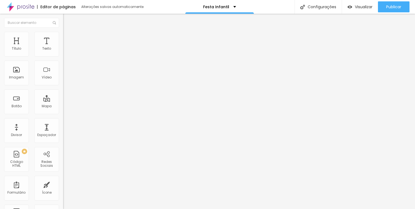
click at [63, 35] on li "Estilo" at bounding box center [94, 34] width 63 height 5
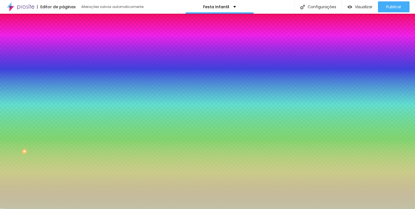
click at [63, 80] on input "#C2C2A6" at bounding box center [96, 77] width 66 height 5
paste input "656F61"
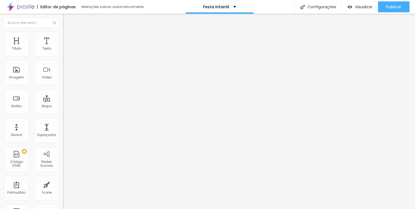
click at [68, 38] on span "Estilo" at bounding box center [72, 35] width 9 height 5
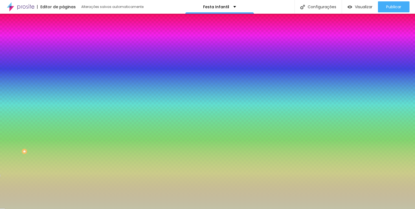
click at [63, 80] on input "#C2C2A6" at bounding box center [96, 77] width 66 height 5
paste input "656F61"
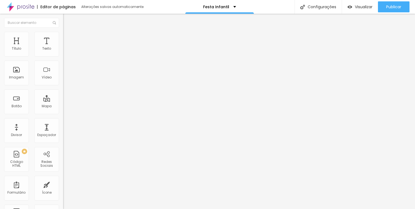
click at [63, 53] on button "button" at bounding box center [67, 50] width 8 height 6
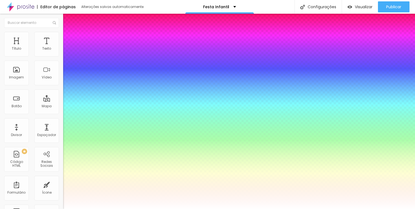
click at [203, 209] on div at bounding box center [207, 209] width 415 height 0
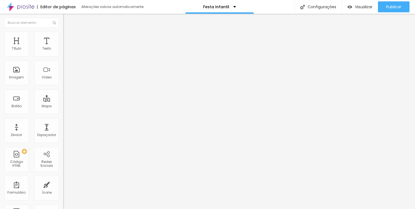
click at [68, 38] on span "Estilo" at bounding box center [72, 35] width 9 height 5
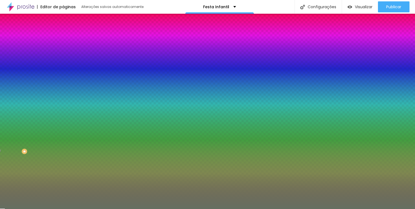
click at [63, 55] on input "#656F61" at bounding box center [96, 54] width 66 height 5
paste input "C2C2A6"
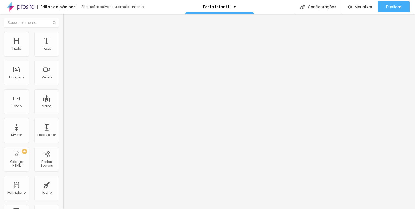
click at [66, 51] on span "Trocar icone" at bounding box center [78, 48] width 24 height 5
click at [63, 47] on span "Adicionar imagem" at bounding box center [80, 45] width 35 height 5
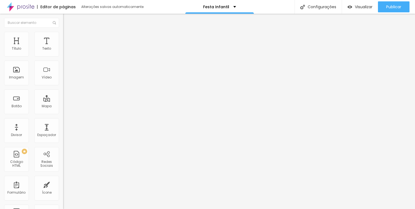
click at [68, 39] on span "Avançado" at bounding box center [77, 41] width 18 height 5
click at [63, 35] on img at bounding box center [65, 34] width 5 height 5
click at [63, 86] on span "Original" at bounding box center [69, 83] width 13 height 5
click at [63, 96] on span "Quadrado" at bounding box center [72, 93] width 18 height 5
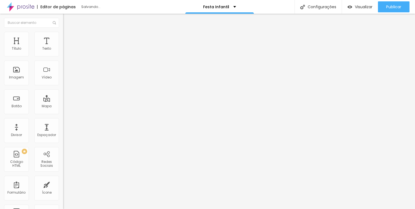
click at [63, 36] on li "Estilo" at bounding box center [94, 34] width 63 height 5
drag, startPoint x: 12, startPoint y: 69, endPoint x: 0, endPoint y: 61, distance: 14.9
click at [63, 121] on input "range" at bounding box center [80, 123] width 35 height 4
drag, startPoint x: 59, startPoint y: 58, endPoint x: 25, endPoint y: 56, distance: 33.3
click at [63, 56] on input "range" at bounding box center [80, 54] width 35 height 4
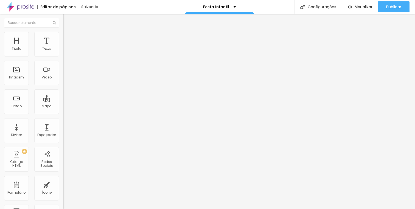
click at [63, 37] on li "Avançado" at bounding box center [94, 39] width 63 height 5
click at [63, 202] on input "text" at bounding box center [96, 204] width 66 height 5
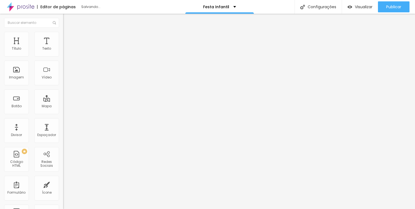
scroll to position [0, 0]
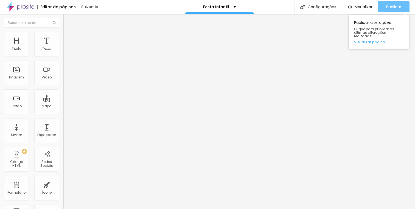
click at [402, 4] on button "Publicar" at bounding box center [394, 6] width 32 height 11
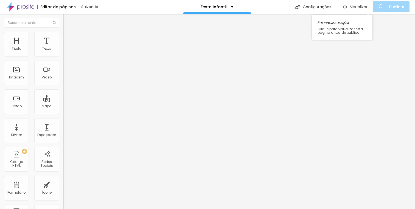
click at [364, 9] on span "Visualizar" at bounding box center [359, 7] width 18 height 4
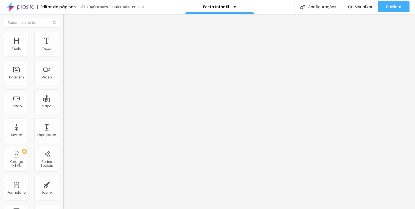
click at [63, 202] on input "text" at bounding box center [96, 204] width 66 height 5
click at [63, 70] on img at bounding box center [65, 68] width 4 height 4
click at [68, 38] on span "Estilo" at bounding box center [72, 35] width 9 height 5
click at [68, 39] on span "Avançado" at bounding box center [77, 41] width 18 height 5
click at [63, 36] on li "Estilo" at bounding box center [94, 34] width 63 height 5
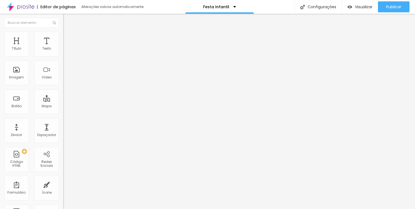
drag, startPoint x: 27, startPoint y: 58, endPoint x: 65, endPoint y: 61, distance: 38.8
click at [65, 56] on input "range" at bounding box center [80, 54] width 35 height 4
drag, startPoint x: 57, startPoint y: 59, endPoint x: 26, endPoint y: 57, distance: 31.4
click at [63, 56] on input "range" at bounding box center [80, 54] width 35 height 4
click at [63, 37] on li "Avançado" at bounding box center [94, 39] width 63 height 5
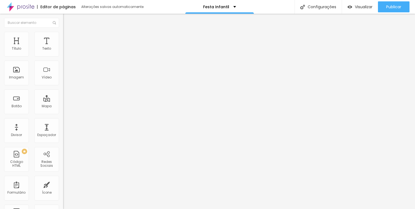
click at [63, 202] on input "text" at bounding box center [96, 204] width 66 height 5
drag, startPoint x: 16, startPoint y: 54, endPoint x: 4, endPoint y: 53, distance: 11.6
click at [63, 107] on input "range" at bounding box center [80, 109] width 35 height 4
click at [63, 112] on input "0" at bounding box center [75, 115] width 24 height 6
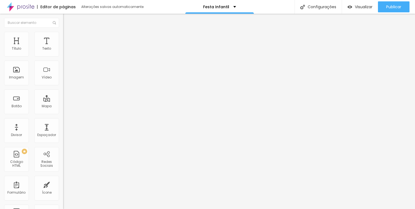
click at [63, 112] on input "0" at bounding box center [75, 115] width 24 height 6
click at [63, 31] on img at bounding box center [65, 28] width 5 height 5
click at [63, 78] on img at bounding box center [65, 76] width 4 height 4
click at [68, 39] on span "Avançado" at bounding box center [77, 41] width 18 height 5
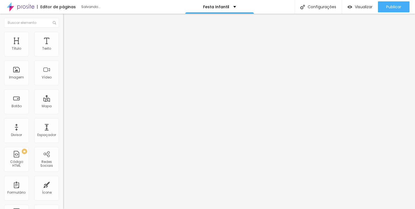
click at [63, 32] on li "Conteúdo" at bounding box center [94, 28] width 63 height 5
click at [63, 47] on div "Trocar imagem" at bounding box center [94, 45] width 63 height 4
click at [63, 34] on li "Estilo" at bounding box center [94, 34] width 63 height 5
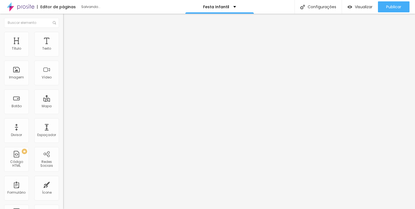
drag, startPoint x: 12, startPoint y: 68, endPoint x: 57, endPoint y: 73, distance: 44.8
click at [63, 121] on input "range" at bounding box center [80, 123] width 35 height 4
drag, startPoint x: 47, startPoint y: 70, endPoint x: 0, endPoint y: 68, distance: 46.7
click at [63, 121] on input "range" at bounding box center [80, 123] width 35 height 4
click at [66, 149] on icon "button" at bounding box center [67, 150] width 2 height 2
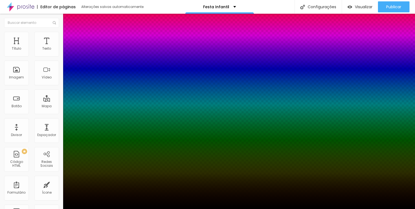
click at [19, 209] on div at bounding box center [207, 209] width 415 height 0
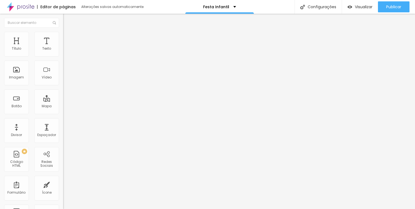
click at [63, 37] on li "Avançado" at bounding box center [94, 39] width 63 height 5
click at [63, 35] on img at bounding box center [65, 34] width 5 height 5
click at [63, 32] on li "Conteúdo" at bounding box center [94, 28] width 63 height 5
click at [63, 47] on span "Trocar imagem" at bounding box center [78, 45] width 30 height 5
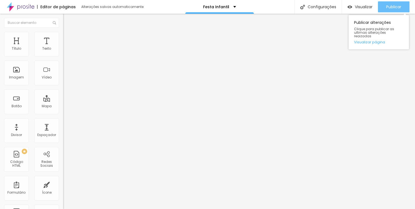
click at [405, 7] on button "Publicar" at bounding box center [394, 6] width 32 height 11
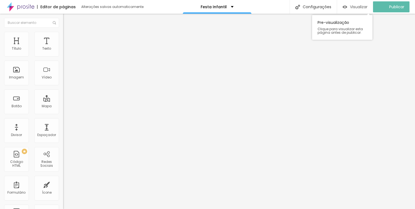
click at [354, 7] on span "Visualizar" at bounding box center [359, 7] width 18 height 4
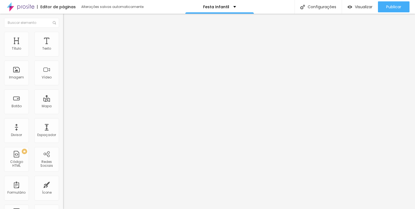
click at [68, 39] on span "Avançado" at bounding box center [77, 41] width 18 height 5
click at [63, 112] on input "-110" at bounding box center [75, 115] width 24 height 6
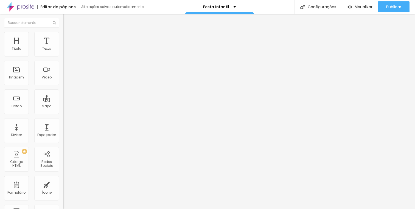
scroll to position [0, 24]
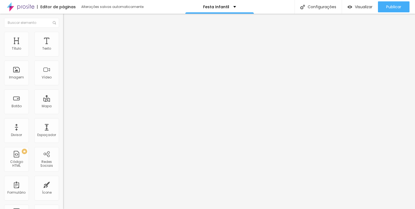
click at [232, 10] on div "Sobre" at bounding box center [219, 7] width 69 height 14
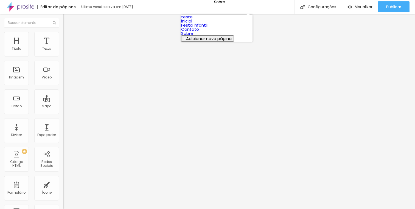
click at [208, 28] on link "Festa Infantil" at bounding box center [194, 25] width 26 height 6
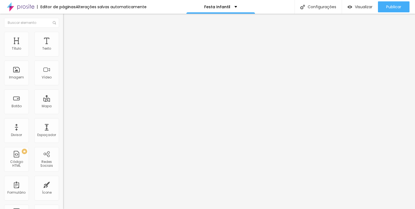
click at [65, 51] on icon "button" at bounding box center [66, 49] width 3 height 3
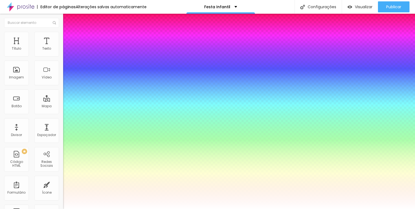
type input "1"
click at [46, 209] on div at bounding box center [207, 209] width 415 height 0
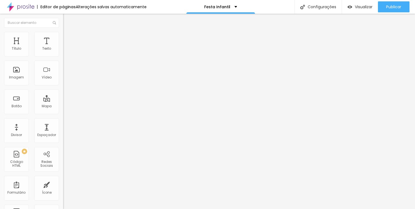
click at [63, 35] on img at bounding box center [65, 34] width 5 height 5
type input "9"
type input "8"
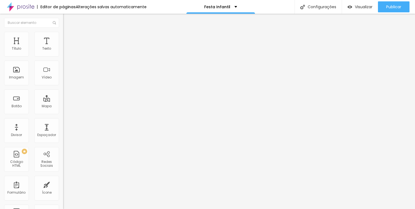
type input "7"
type input "0"
drag, startPoint x: 16, startPoint y: 54, endPoint x: 0, endPoint y: 55, distance: 15.7
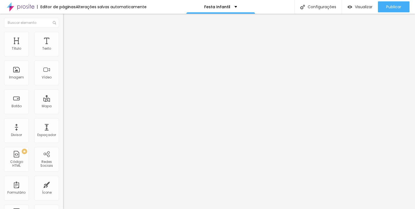
type input "0"
click at [63, 101] on input "range" at bounding box center [80, 103] width 35 height 4
click at [63, 37] on ul "Estilo Avançado" at bounding box center [94, 31] width 63 height 11
click at [68, 37] on span "Avançado" at bounding box center [77, 35] width 18 height 5
type input "11"
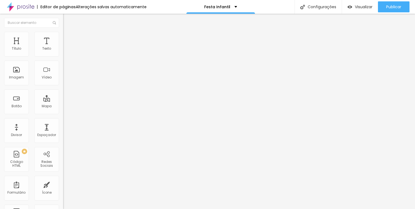
type input "11"
type input "9"
type input "6"
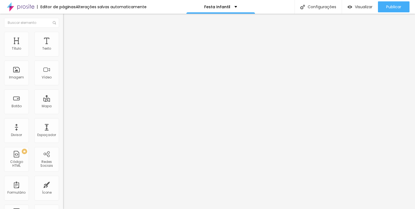
type input "4"
type input "2"
type input "0"
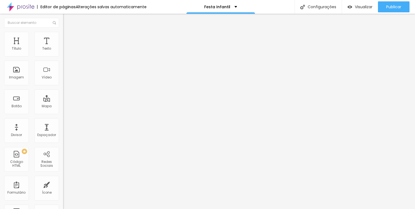
type input "0"
drag, startPoint x: 17, startPoint y: 65, endPoint x: 0, endPoint y: 63, distance: 16.8
type input "0"
click at [63, 179] on input "range" at bounding box center [80, 181] width 35 height 4
click at [67, 22] on img "button" at bounding box center [69, 20] width 4 height 4
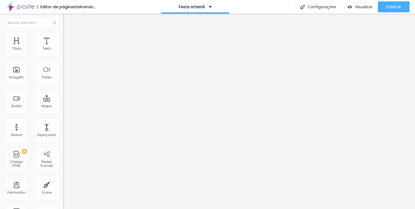
click at [67, 20] on img "button" at bounding box center [69, 20] width 4 height 4
click at [67, 18] on img "button" at bounding box center [69, 20] width 4 height 4
click at [67, 19] on img "button" at bounding box center [69, 20] width 4 height 4
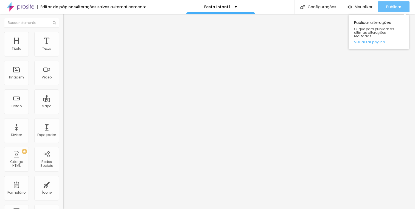
click at [394, 8] on span "Publicar" at bounding box center [394, 7] width 15 height 4
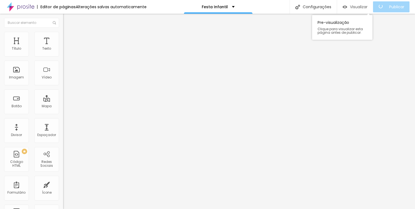
click at [364, 5] on span "Visualizar" at bounding box center [359, 7] width 18 height 4
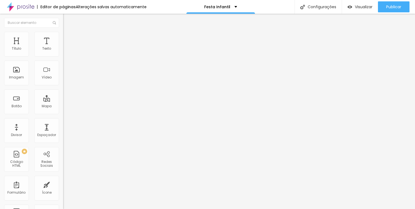
click at [66, 51] on icon "button" at bounding box center [67, 49] width 2 height 2
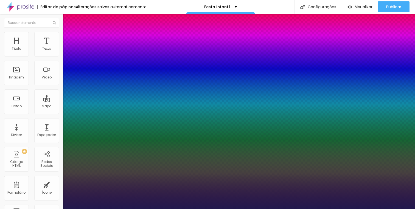
type input "1"
type input "1.4"
type input "1"
type input "1.5"
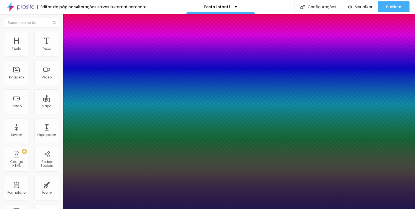
type input "1.5"
drag, startPoint x: 91, startPoint y: 132, endPoint x: 96, endPoint y: 132, distance: 5.8
type input "1.5"
type input "1"
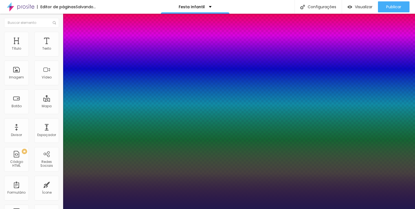
click at [202, 209] on div at bounding box center [207, 209] width 415 height 0
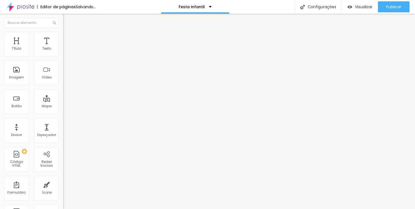
click at [63, 53] on button "button" at bounding box center [67, 50] width 8 height 6
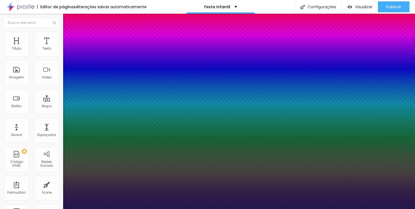
type input "1"
type input "1.4"
type input "1"
type input "1.5"
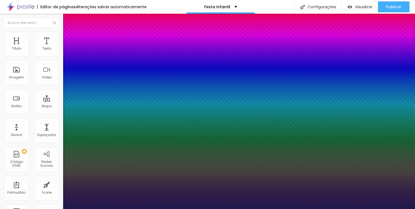
type input "1.5"
drag, startPoint x: 91, startPoint y: 132, endPoint x: 96, endPoint y: 132, distance: 5.5
type input "1.5"
click at [314, 209] on div at bounding box center [207, 209] width 415 height 0
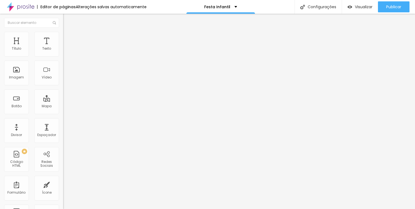
click at [63, 53] on button "button" at bounding box center [67, 50] width 8 height 6
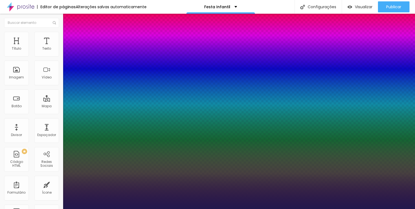
type input "1"
type input "1.4"
type input "1"
type input "1.5"
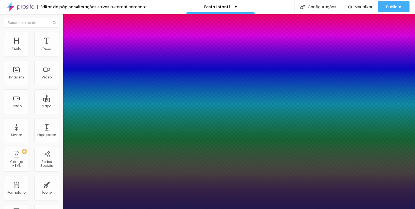
type input "1.5"
drag, startPoint x: 91, startPoint y: 132, endPoint x: 96, endPoint y: 132, distance: 5.0
type input "1.5"
click at [39, 209] on div at bounding box center [207, 209] width 415 height 0
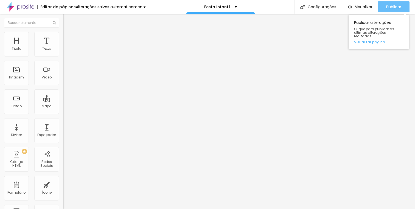
click at [397, 5] on span "Publicar" at bounding box center [394, 7] width 15 height 4
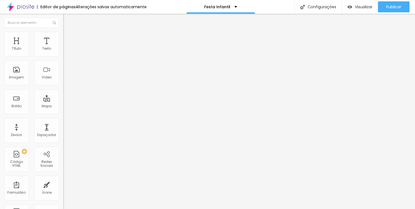
click at [17, 7] on img at bounding box center [20, 7] width 27 height 14
click at [65, 81] on icon "button" at bounding box center [66, 79] width 3 height 3
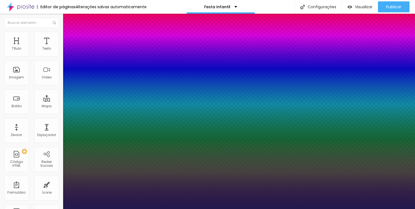
type input "1"
type input "23"
type input "1"
type input "24"
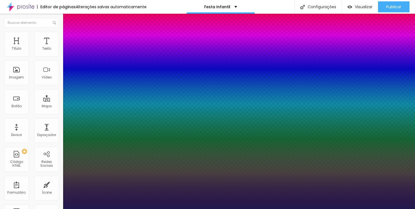
type input "24"
type input "1"
type input "25"
type input "1"
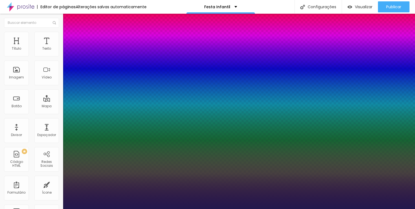
type input "26"
type input "1"
type input "27"
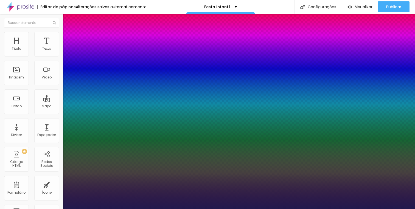
type input "1"
type input "26"
type input "1"
type input "27"
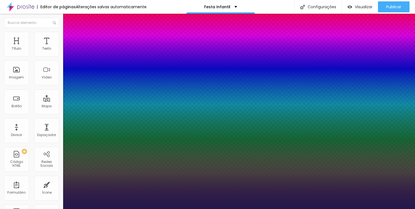
type input "27"
type input "1"
type input "28"
type input "1"
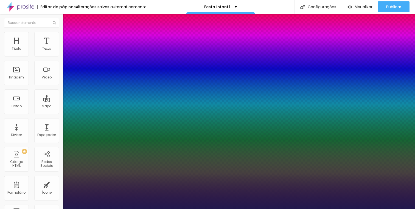
type input "28"
click at [224, 209] on div at bounding box center [207, 209] width 415 height 0
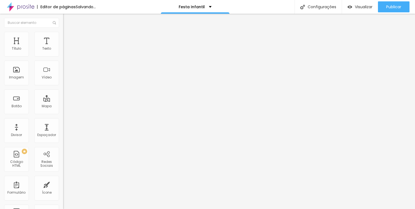
click at [66, 81] on icon "button" at bounding box center [67, 79] width 2 height 2
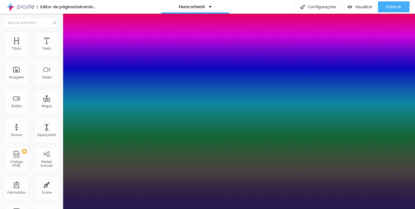
type input "1"
type input "8"
type input "2"
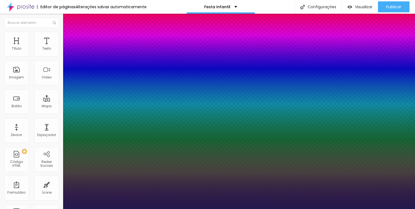
type input "1"
type input "28"
type input "1"
type input "28"
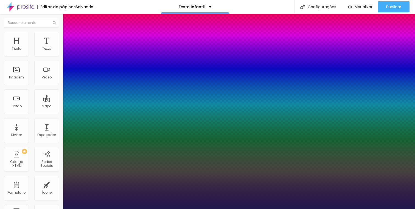
click at [343, 209] on div at bounding box center [207, 209] width 415 height 0
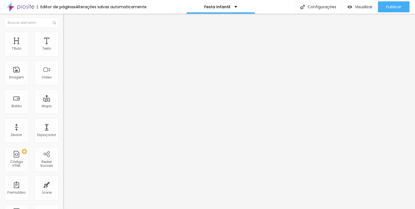
click at [63, 83] on button "button" at bounding box center [67, 80] width 8 height 6
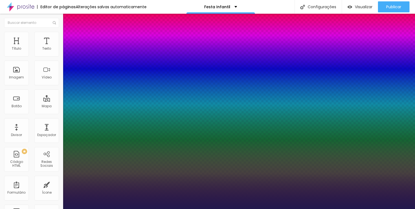
type input "1"
click at [339, 209] on div at bounding box center [207, 209] width 415 height 0
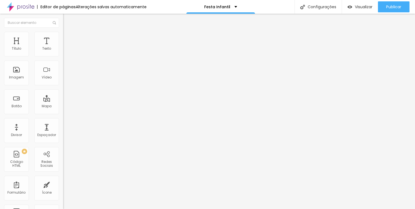
click at [63, 35] on img at bounding box center [65, 34] width 5 height 5
type input "7"
type input "8"
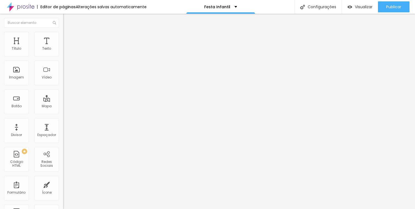
type input "9"
type input "10"
type input "11"
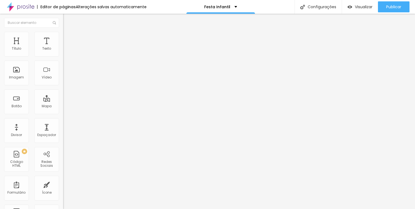
type input "11"
type input "12"
type input "13"
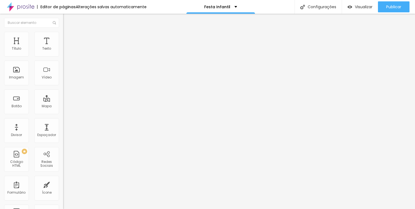
type input "14"
type input "15"
type input "16"
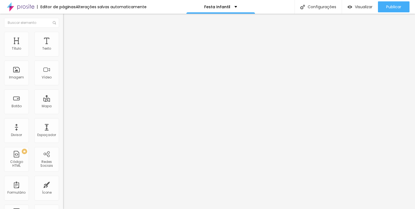
type input "16"
type input "17"
type input "18"
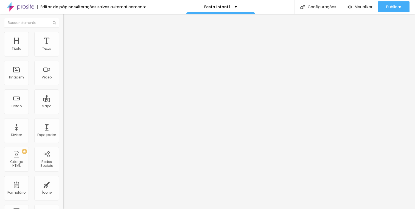
type input "19"
type input "20"
drag, startPoint x: 15, startPoint y: 54, endPoint x: 20, endPoint y: 54, distance: 4.4
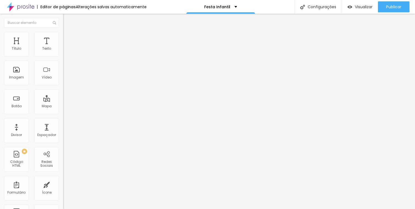
type input "20"
click at [63, 101] on input "range" at bounding box center [80, 103] width 35 height 4
type input "7"
type input "8"
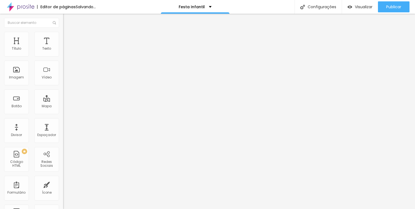
type input "8"
type input "9"
type input "10"
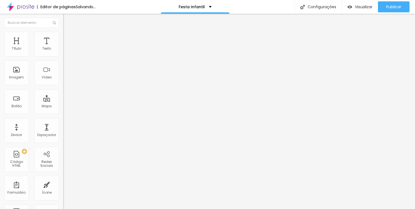
type input "11"
type input "12"
type input "13"
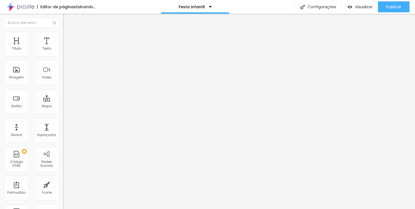
type input "13"
type input "14"
type input "15"
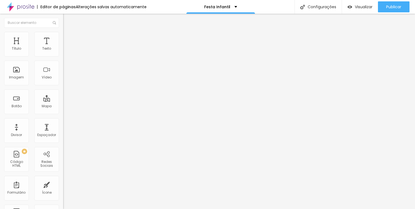
type input "16"
type input "17"
type input "18"
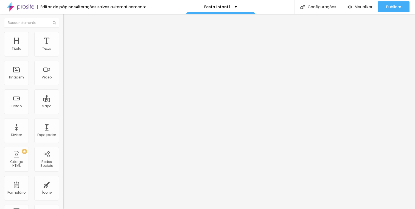
type input "18"
type input "19"
type input "20"
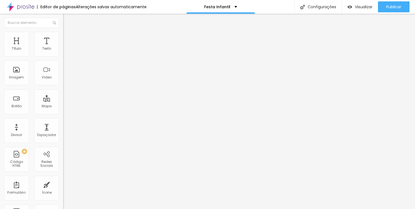
drag, startPoint x: 15, startPoint y: 64, endPoint x: 20, endPoint y: 65, distance: 4.5
type input "20"
click at [63, 179] on input "range" at bounding box center [80, 181] width 35 height 4
click at [63, 35] on li "Avançado" at bounding box center [94, 34] width 63 height 5
click at [63, 106] on input "10" at bounding box center [75, 109] width 24 height 6
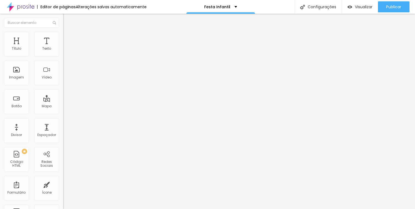
click at [63, 106] on input "10" at bounding box center [75, 109] width 24 height 6
type input "2"
type input "20"
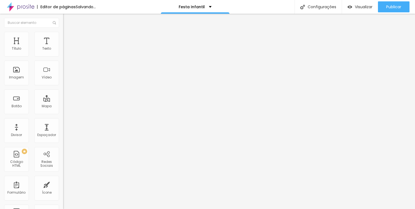
type input "20"
click at [63, 184] on input "10" at bounding box center [75, 187] width 24 height 6
type input "2"
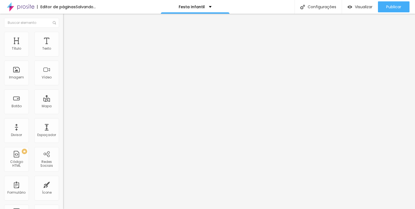
type input "2"
type input "20"
click at [68, 38] on span "Avançado" at bounding box center [77, 35] width 18 height 5
click at [63, 106] on input "10" at bounding box center [75, 109] width 24 height 6
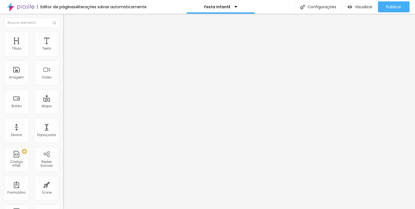
click at [63, 106] on input "10" at bounding box center [75, 109] width 24 height 6
type input "2"
type input "20"
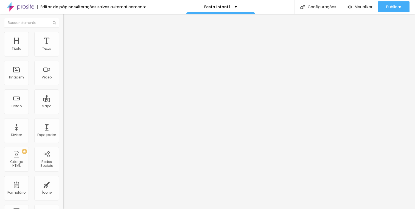
type input "20"
click at [63, 184] on input "10" at bounding box center [75, 187] width 24 height 6
type input "2"
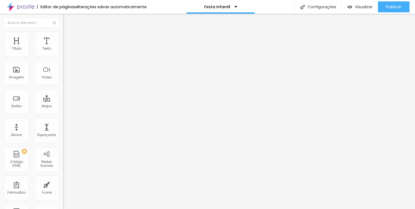
type input "2"
type input "20"
click at [63, 76] on div "20 Espaço de cima 20 Espaço de baixo ID Html Classes Html Visível nos dispositi…" at bounding box center [94, 152] width 63 height 231
click at [68, 39] on span "Avançado" at bounding box center [77, 41] width 18 height 5
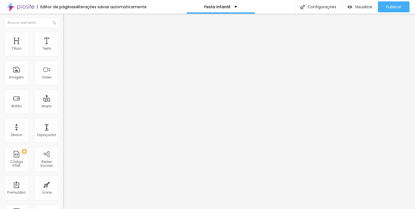
click at [63, 112] on input "-90" at bounding box center [75, 115] width 24 height 6
type input "0"
type input "50"
type input "0"
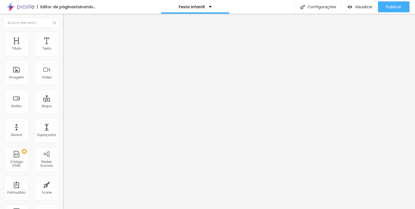
type input "0"
type input "50"
type input "0"
type input "-1"
type input "0"
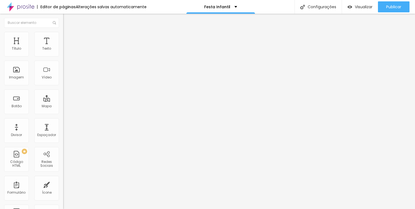
type input "-11"
type input "0"
type input "-110"
type input "0"
type input "-11"
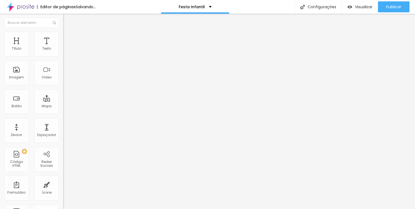
type input "0"
type input "-1"
type input "0"
type input "-10"
type input "0"
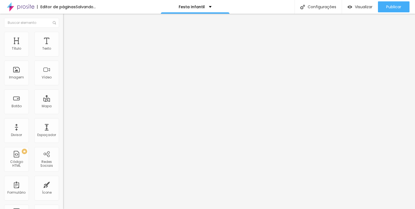
type input "-100"
type input "0"
type input "-100"
type input "0"
drag, startPoint x: 46, startPoint y: 129, endPoint x: 52, endPoint y: 166, distance: 37.2
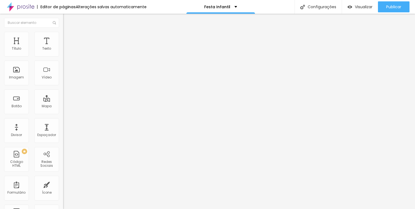
click at [68, 39] on span "Avançado" at bounding box center [77, 41] width 18 height 5
type input "0"
type input "1"
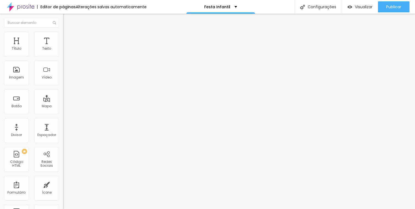
type input "3"
type input "4"
type input "5"
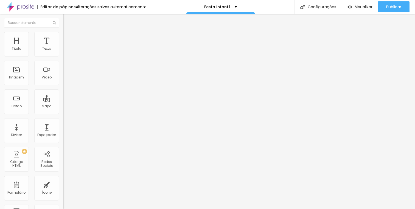
type input "5"
type input "7"
type input "8"
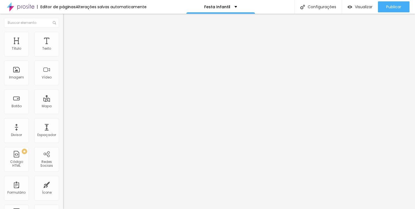
type input "11"
type input "23"
type input "25"
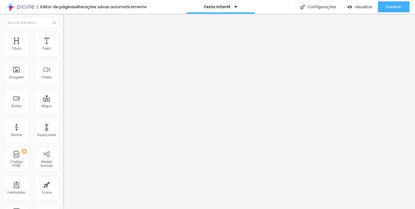
type input "25"
type input "26"
type input "27"
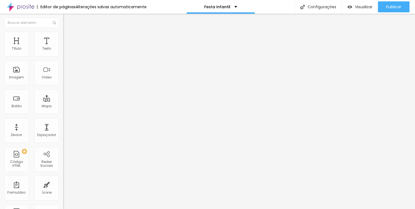
type input "29"
type input "31"
type input "34"
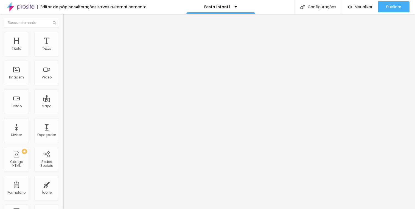
type input "34"
type input "35"
type input "36"
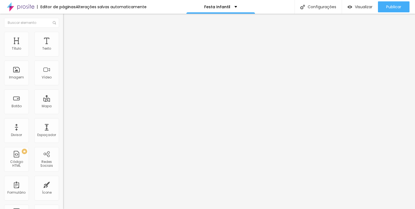
type input "38"
type input "39"
type input "40"
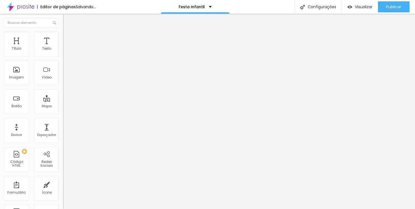
type input "40"
type input "42"
type input "45"
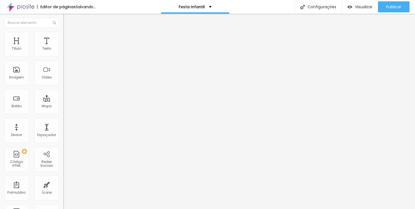
type input "48"
type input "51"
type input "52"
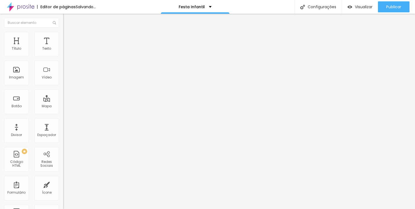
type input "52"
type input "55"
type input "56"
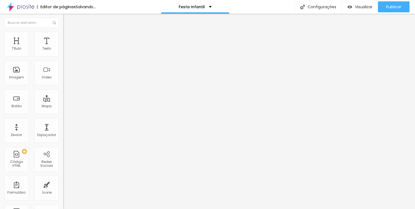
type input "57"
type input "58"
type input "60"
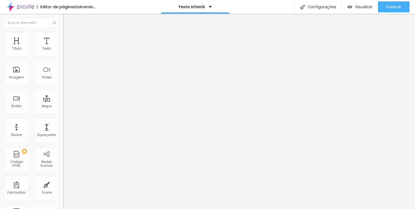
type input "60"
type input "63"
type input "65"
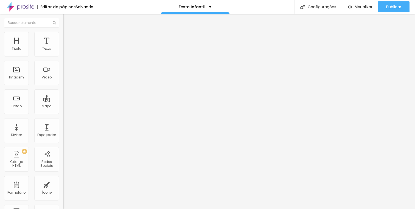
type input "66"
drag, startPoint x: 12, startPoint y: 65, endPoint x: 17, endPoint y: 66, distance: 5.3
click at [63, 184] on input "range" at bounding box center [80, 186] width 35 height 4
click at [68, 37] on span "Avançado" at bounding box center [77, 35] width 18 height 5
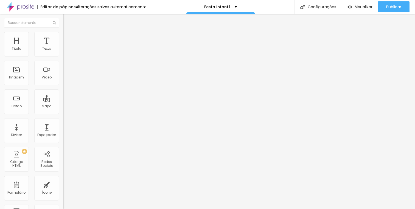
drag, startPoint x: 12, startPoint y: 53, endPoint x: 15, endPoint y: 54, distance: 2.8
click at [63, 101] on input "range" at bounding box center [80, 103] width 35 height 4
click at [68, 38] on span "Avançado" at bounding box center [77, 35] width 18 height 5
drag, startPoint x: 16, startPoint y: 53, endPoint x: 21, endPoint y: 54, distance: 5.6
click at [63, 101] on input "range" at bounding box center [80, 103] width 35 height 4
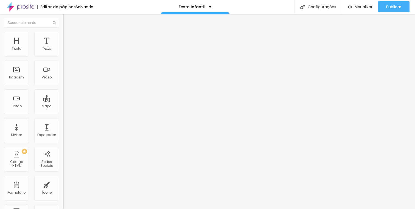
click at [63, 36] on li "Avançado" at bounding box center [94, 34] width 63 height 5
drag, startPoint x: 15, startPoint y: 54, endPoint x: 21, endPoint y: 56, distance: 5.9
click at [63, 101] on input "range" at bounding box center [80, 103] width 35 height 4
click at [63, 37] on li "Avançado" at bounding box center [94, 34] width 63 height 5
drag, startPoint x: 15, startPoint y: 53, endPoint x: 21, endPoint y: 55, distance: 6.9
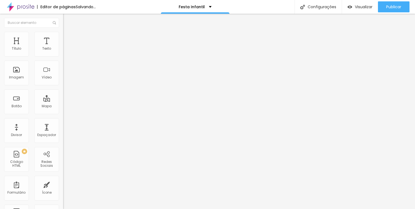
click at [63, 101] on input "range" at bounding box center [80, 103] width 35 height 4
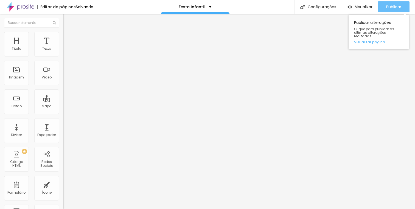
click at [397, 7] on span "Publicar" at bounding box center [394, 7] width 15 height 4
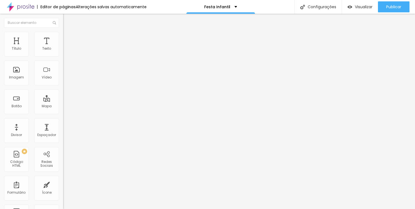
click at [63, 56] on span "Titulo 3" at bounding box center [70, 53] width 15 height 6
click at [63, 52] on span "Titulo 2" at bounding box center [72, 48] width 18 height 7
click at [66, 80] on icon "button" at bounding box center [67, 78] width 2 height 2
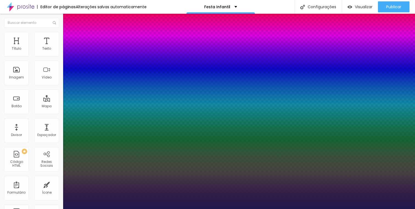
drag, startPoint x: 74, startPoint y: 156, endPoint x: 82, endPoint y: 156, distance: 8.5
click at [167, 209] on div at bounding box center [207, 209] width 415 height 0
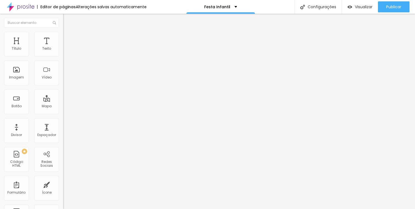
click at [63, 37] on img at bounding box center [65, 39] width 5 height 5
drag, startPoint x: 12, startPoint y: 65, endPoint x: 15, endPoint y: 65, distance: 3.1
click at [63, 184] on input "range" at bounding box center [80, 186] width 35 height 4
click at [65, 51] on icon "button" at bounding box center [66, 49] width 3 height 3
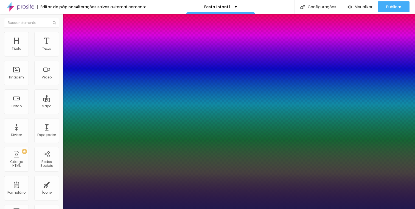
click at [240, 209] on div at bounding box center [207, 209] width 415 height 0
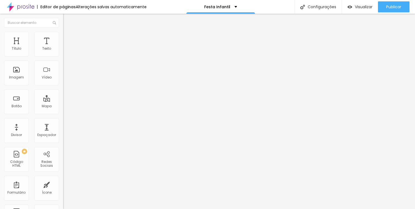
click at [65, 51] on icon "button" at bounding box center [66, 49] width 3 height 3
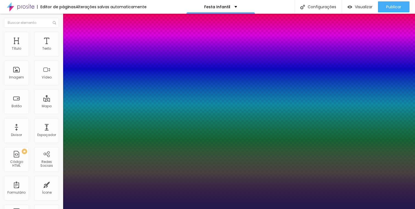
drag, startPoint x: 91, startPoint y: 133, endPoint x: 112, endPoint y: 135, distance: 20.4
click at [202, 209] on div at bounding box center [207, 209] width 415 height 0
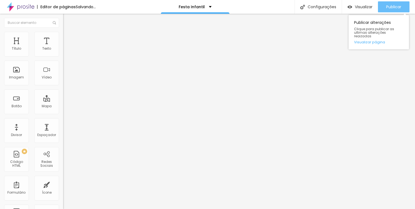
click at [394, 6] on span "Publicar" at bounding box center [394, 7] width 15 height 4
